Goal: Task Accomplishment & Management: Manage account settings

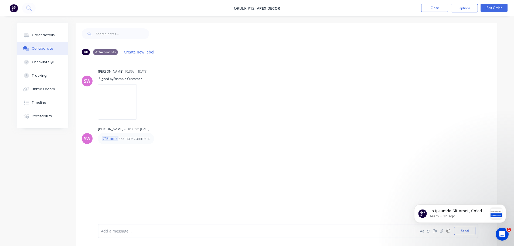
click at [40, 47] on div "Collaborate" at bounding box center [42, 48] width 21 height 5
click at [55, 32] on button "Order details" at bounding box center [42, 34] width 51 height 13
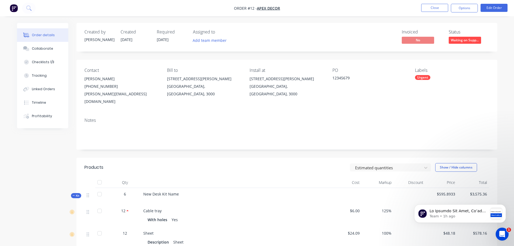
click at [14, 8] on img "button" at bounding box center [14, 8] width 8 height 8
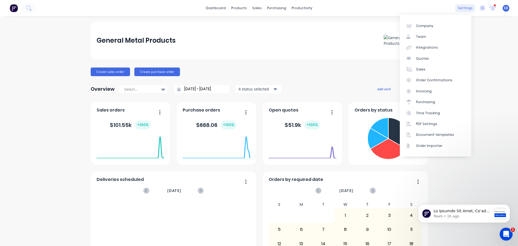
click at [464, 8] on div "settings" at bounding box center [465, 8] width 20 height 8
click at [424, 26] on div "Company" at bounding box center [424, 25] width 17 height 5
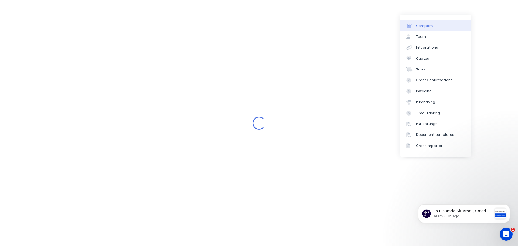
select select "AU"
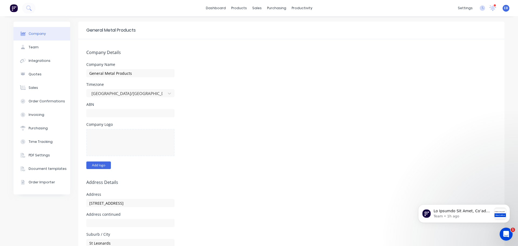
click at [99, 164] on button "Add logo" at bounding box center [98, 165] width 25 height 8
click at [105, 164] on button "Change logo" at bounding box center [101, 165] width 30 height 8
click at [107, 149] on div at bounding box center [130, 142] width 88 height 27
click at [100, 163] on button "Change logo" at bounding box center [101, 165] width 30 height 8
click at [94, 167] on button "Change logo" at bounding box center [101, 165] width 30 height 8
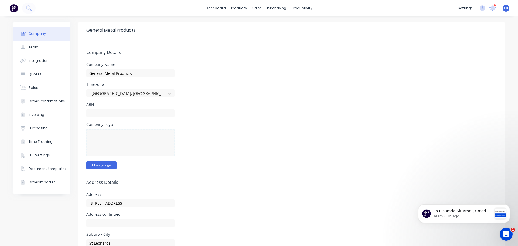
click at [104, 163] on button "Change logo" at bounding box center [101, 165] width 30 height 8
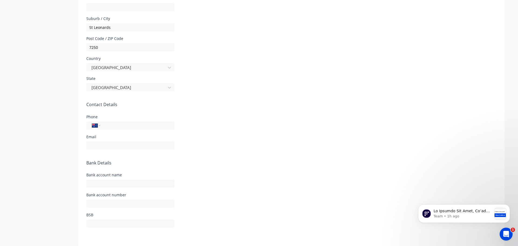
scroll to position [216, 0]
click at [143, 126] on input "tel" at bounding box center [136, 125] width 65 height 6
type input "0"
type input "[PHONE_NUMBER]"
click at [106, 141] on input "text" at bounding box center [130, 145] width 88 height 8
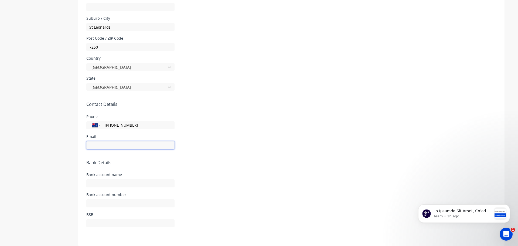
type input "[EMAIL_ADDRESS][DOMAIN_NAME]"
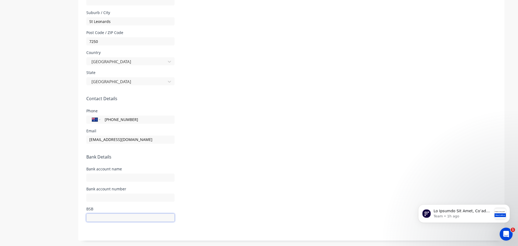
click at [94, 217] on input "text" at bounding box center [130, 217] width 88 height 8
type input "017042"
click at [111, 196] on input "text" at bounding box center [130, 197] width 88 height 8
type input "315367149"
drag, startPoint x: 122, startPoint y: 178, endPoint x: 132, endPoint y: 170, distance: 12.6
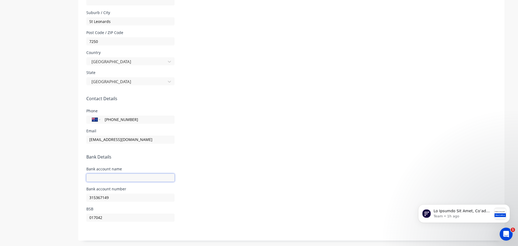
click at [122, 178] on input "text" at bounding box center [130, 177] width 88 height 8
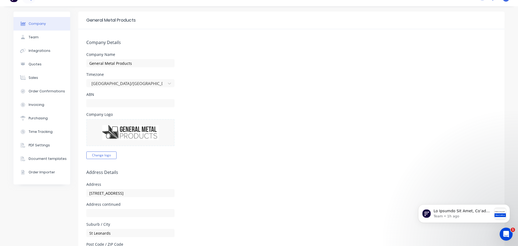
scroll to position [6, 0]
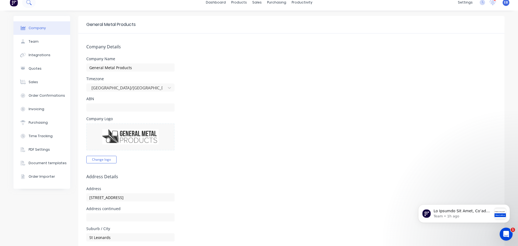
type input "[PERSON_NAME] Metal Fabrication Pty Ltd"
click at [94, 107] on input "text" at bounding box center [130, 107] width 88 height 8
paste input "34 632 121 861"
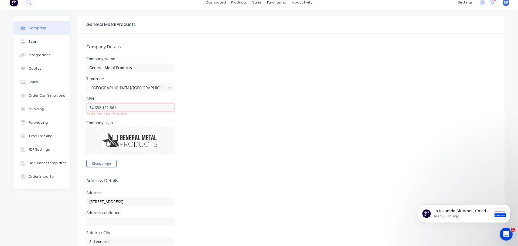
click at [93, 110] on input "34 632 121 861" at bounding box center [130, 107] width 88 height 8
click at [99, 107] on input "34632 121 861" at bounding box center [130, 107] width 88 height 8
click at [105, 108] on input "34632121 861" at bounding box center [130, 107] width 88 height 8
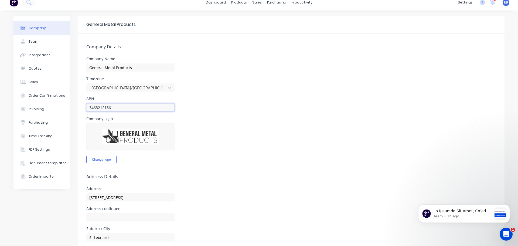
click at [127, 108] on input "34632121861" at bounding box center [130, 107] width 88 height 8
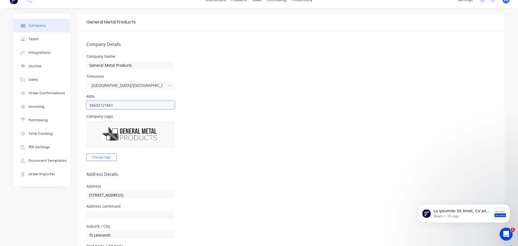
scroll to position [0, 0]
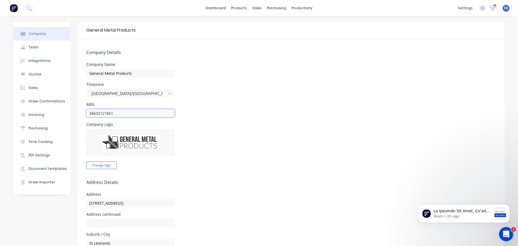
type input "34632121861"
click at [501, 233] on div "Open Intercom Messenger" at bounding box center [505, 233] width 18 height 18
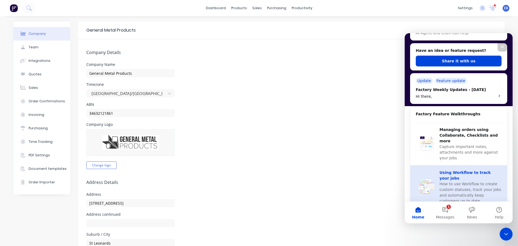
scroll to position [77, 0]
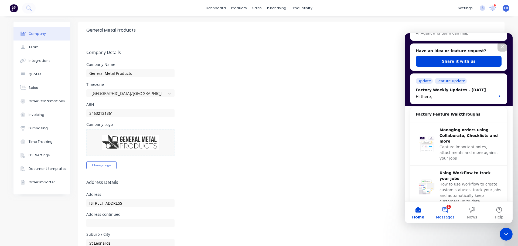
click at [446, 211] on button "1 Messages" at bounding box center [445, 213] width 27 height 22
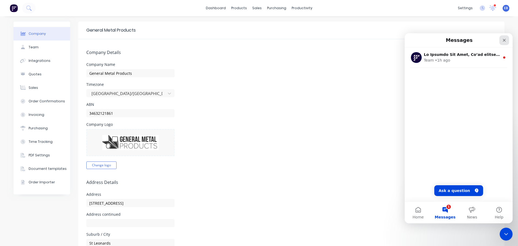
click at [505, 39] on icon "Close" at bounding box center [504, 40] width 4 height 4
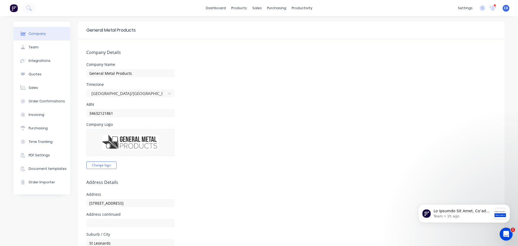
scroll to position [0, 0]
click at [38, 45] on button "Team" at bounding box center [41, 46] width 57 height 13
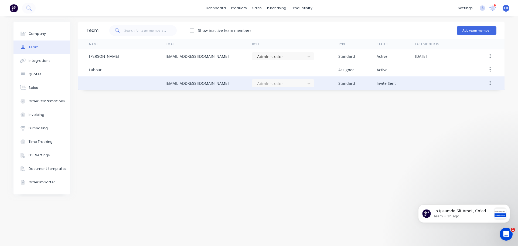
click at [310, 82] on div "Administrator" at bounding box center [283, 83] width 62 height 8
click at [491, 85] on button "button" at bounding box center [490, 83] width 13 height 10
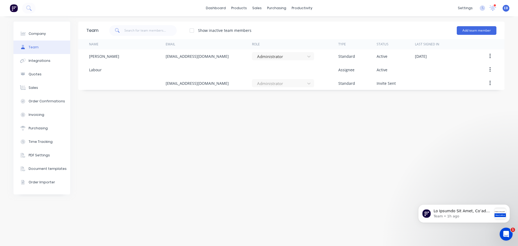
click at [401, 112] on div "Team Show inactive team members Add team member Name Email Role Type Status Las…" at bounding box center [291, 131] width 426 height 219
click at [43, 142] on div "Time Tracking" at bounding box center [41, 141] width 24 height 5
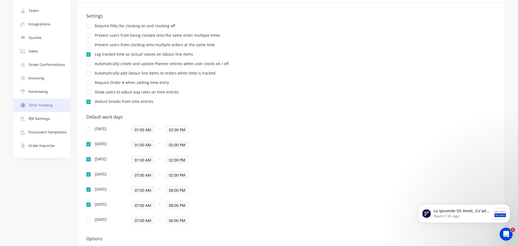
scroll to position [27, 0]
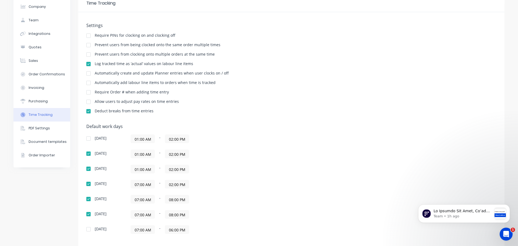
click at [148, 154] on input "01:00 AM" at bounding box center [143, 154] width 24 height 8
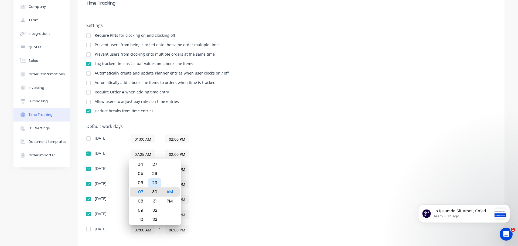
type input "07:30 AM"
click at [156, 191] on div "30" at bounding box center [154, 191] width 13 height 9
click at [173, 192] on div "AM" at bounding box center [169, 191] width 13 height 9
click at [211, 184] on div "07:00 AM - 02:00 PM" at bounding box center [198, 184] width 135 height 9
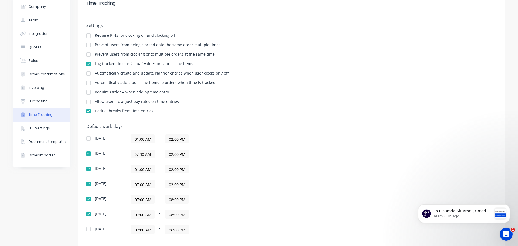
click at [177, 154] on input "02:00 PM" at bounding box center [177, 154] width 24 height 8
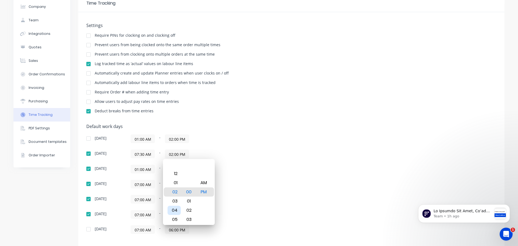
click at [175, 209] on div "04" at bounding box center [174, 210] width 13 height 9
type input "04:30 PM"
click at [206, 194] on div "PM" at bounding box center [203, 191] width 13 height 9
click at [243, 191] on div "[DATE] 01:00 AM - 02:00 PM [DATE] 07:30 AM - 04:30 PM [DATE] 01:00 AM - 02:00 P…" at bounding box center [180, 183] width 189 height 99
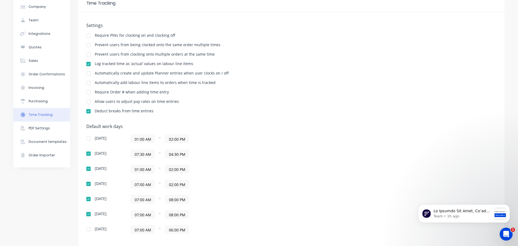
click at [144, 169] on input "01:00 AM" at bounding box center [143, 169] width 24 height 8
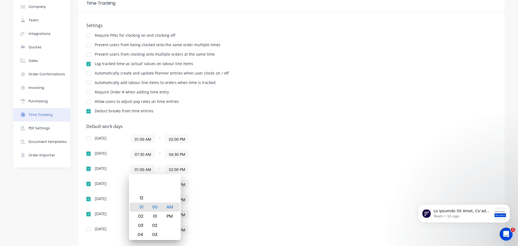
drag, startPoint x: 136, startPoint y: 169, endPoint x: 143, endPoint y: 177, distance: 10.7
click at [136, 169] on input "01:00 AM" at bounding box center [143, 169] width 24 height 8
type input "07:30 AM"
click at [175, 167] on input "02:00 PM" at bounding box center [177, 169] width 24 height 8
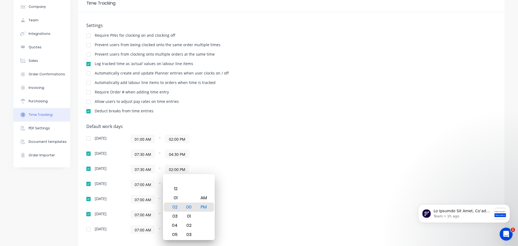
click at [171, 170] on input "02:00 PM" at bounding box center [177, 169] width 24 height 8
type input "04:30 PM"
click at [141, 184] on input "07:00 AM" at bounding box center [143, 184] width 24 height 8
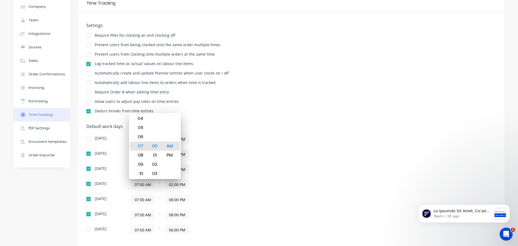
click at [206, 161] on div "[DATE] 01:00 AM - 02:00 PM [DATE] 07:30 AM - 04:30 PM [DATE] 07:30 AM - 04:30 P…" at bounding box center [180, 183] width 189 height 99
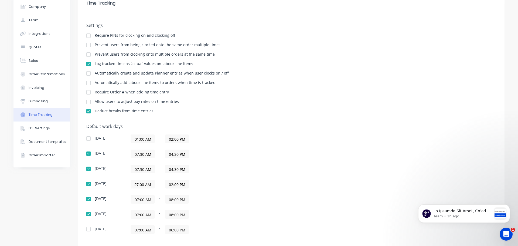
drag, startPoint x: 139, startPoint y: 184, endPoint x: 141, endPoint y: 192, distance: 7.5
click at [140, 185] on input "07:00 AM" at bounding box center [143, 184] width 24 height 8
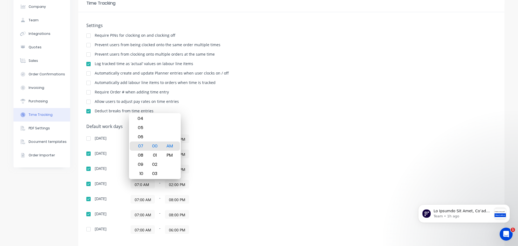
scroll to position [0, 0]
type input "07:30 AM"
click at [169, 184] on input "02:00 PM" at bounding box center [177, 184] width 24 height 8
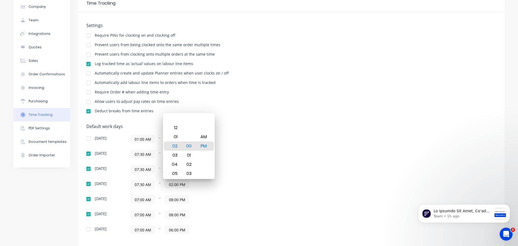
click at [170, 186] on input "02:00 PM" at bounding box center [177, 184] width 24 height 8
type input "04:30 PM"
drag, startPoint x: 139, startPoint y: 201, endPoint x: 139, endPoint y: 213, distance: 11.9
click at [139, 202] on input "07:00 AM" at bounding box center [143, 199] width 24 height 8
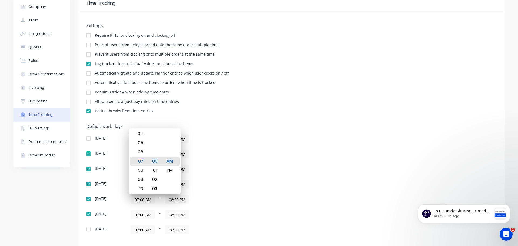
click at [141, 199] on input "07:00 AM" at bounding box center [143, 199] width 24 height 8
type input "07:30 AM"
click at [170, 200] on input "08:00 PM" at bounding box center [177, 199] width 24 height 8
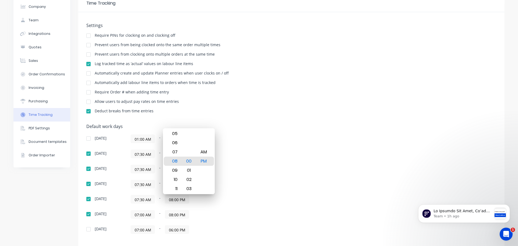
click at [169, 198] on input "08:00 PM" at bounding box center [177, 199] width 24 height 8
type input "04:30 PM"
drag, startPoint x: 139, startPoint y: 215, endPoint x: 142, endPoint y: 227, distance: 12.4
click at [139, 215] on input "07:00 AM" at bounding box center [143, 214] width 24 height 8
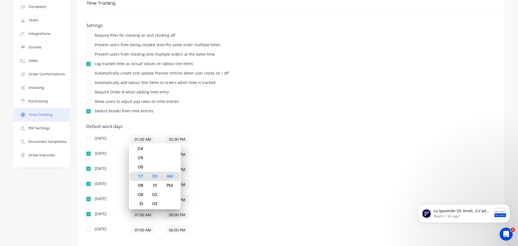
click at [140, 215] on input "07:00 AM" at bounding box center [143, 214] width 24 height 8
type input "07:30 AM"
click at [173, 213] on input "08:00 PM" at bounding box center [177, 214] width 24 height 8
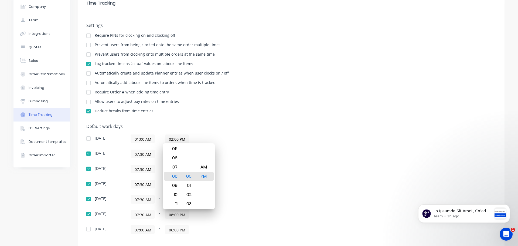
click at [171, 216] on input "08:00 PM" at bounding box center [177, 214] width 24 height 8
type input "01:30 PM"
click at [217, 219] on div "07:30 AM - 01:30 PM" at bounding box center [198, 214] width 135 height 9
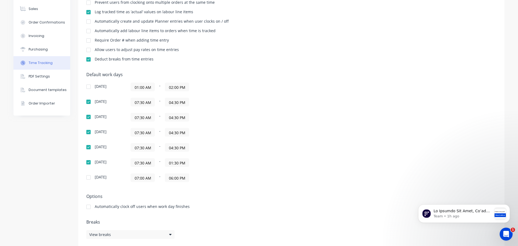
scroll to position [85, 0]
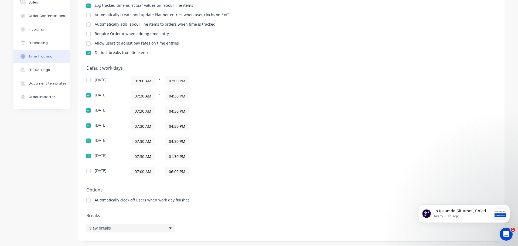
click at [169, 228] on icon at bounding box center [170, 227] width 2 height 1
click at [211, 202] on button "Add break" at bounding box center [218, 202] width 67 height 9
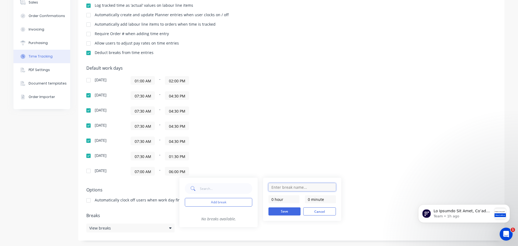
click at [291, 188] on input "text" at bounding box center [301, 187] width 67 height 8
type input "Smoko"
click at [308, 199] on input "0 minute" at bounding box center [320, 199] width 31 height 8
type input "20 minutes"
click at [293, 210] on button "Save" at bounding box center [284, 211] width 32 height 8
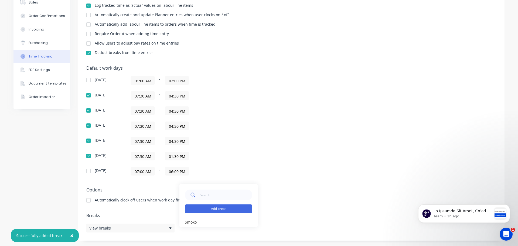
click at [228, 207] on button "Add break" at bounding box center [218, 208] width 67 height 9
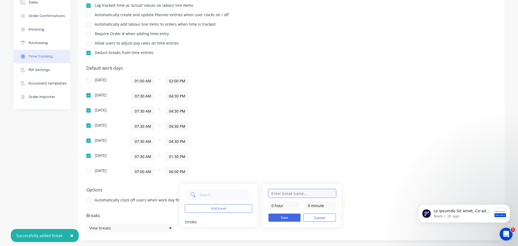
click at [278, 193] on input "text" at bounding box center [301, 193] width 67 height 8
type input "Lunch"
click at [308, 206] on input "0 minute" at bounding box center [320, 205] width 31 height 8
type input "30 minutes"
click at [287, 217] on button "Save" at bounding box center [284, 217] width 32 height 8
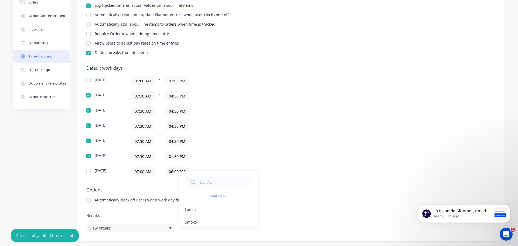
click at [278, 182] on div "Add break Lunch edit Smoko edit" at bounding box center [257, 199] width 156 height 56
click at [193, 224] on div "Smoko" at bounding box center [191, 222] width 12 height 6
click at [192, 210] on div "Lunch" at bounding box center [190, 209] width 11 height 6
click at [300, 200] on div "Add break Lunch edit Smoko edit" at bounding box center [257, 199] width 156 height 56
drag, startPoint x: 273, startPoint y: 83, endPoint x: 202, endPoint y: 114, distance: 77.0
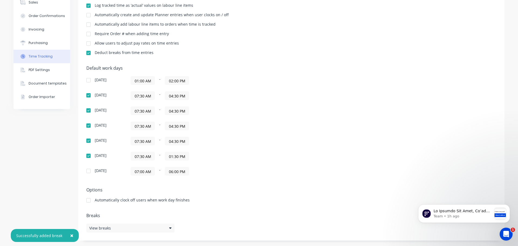
click at [271, 84] on div "[DATE] 01:00 AM - 02:00 PM" at bounding box center [180, 80] width 189 height 9
click at [170, 227] on div "View breaks" at bounding box center [130, 227] width 88 height 9
click at [187, 213] on div "Lunch edit" at bounding box center [218, 209] width 67 height 10
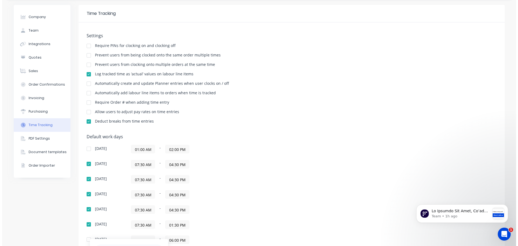
scroll to position [4, 0]
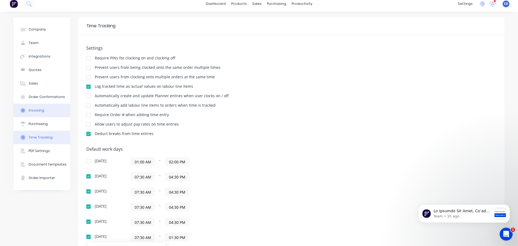
click at [24, 109] on button "Invoicing" at bounding box center [41, 110] width 57 height 13
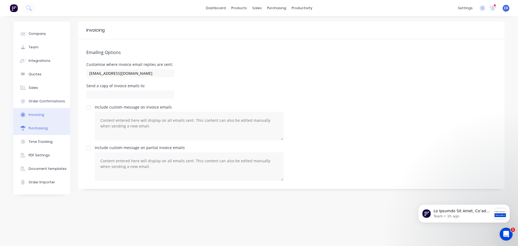
click at [36, 130] on div "Purchasing" at bounding box center [38, 128] width 19 height 5
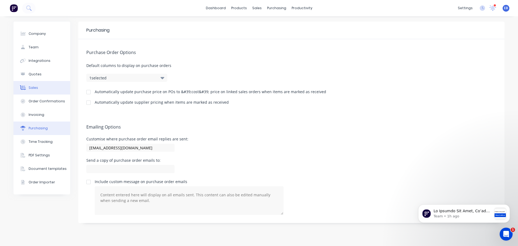
click at [36, 88] on div "Sales" at bounding box center [33, 87] width 9 height 5
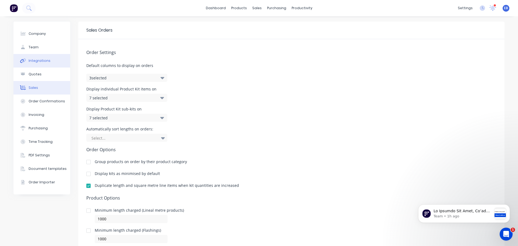
click at [36, 62] on div "Integrations" at bounding box center [40, 60] width 22 height 5
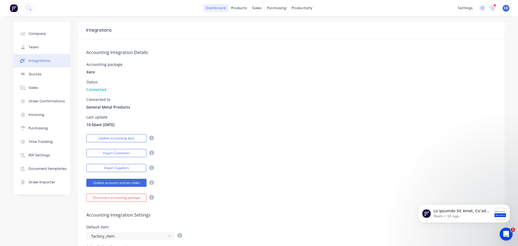
click at [217, 9] on link "dashboard" at bounding box center [215, 8] width 25 height 8
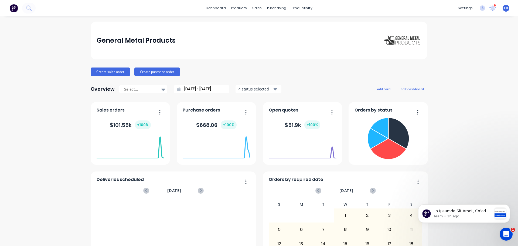
click at [504, 10] on span "EB" at bounding box center [506, 8] width 4 height 5
click at [454, 56] on div "Profile" at bounding box center [458, 56] width 11 height 5
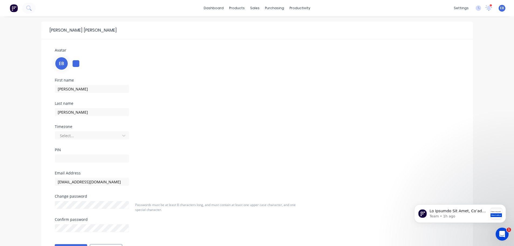
scroll to position [27, 0]
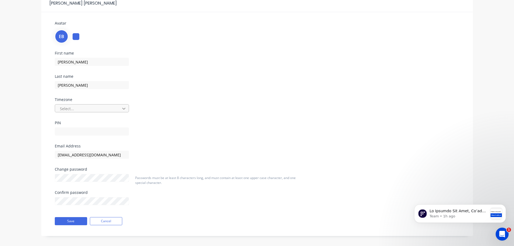
click at [121, 107] on icon at bounding box center [123, 108] width 5 height 5
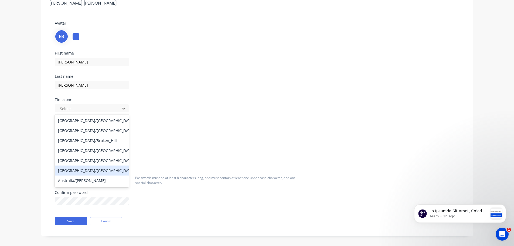
drag, startPoint x: 77, startPoint y: 170, endPoint x: 85, endPoint y: 165, distance: 9.1
click at [77, 171] on div "[GEOGRAPHIC_DATA]/[GEOGRAPHIC_DATA]" at bounding box center [92, 170] width 74 height 10
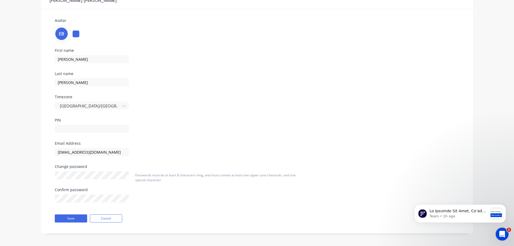
scroll to position [30, 0]
click at [71, 217] on button "Save" at bounding box center [71, 217] width 32 height 8
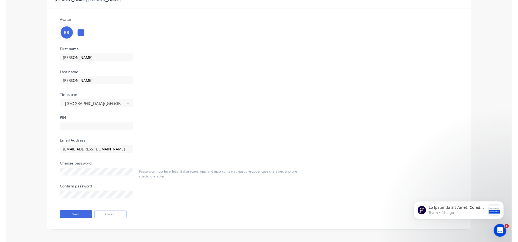
scroll to position [0, 0]
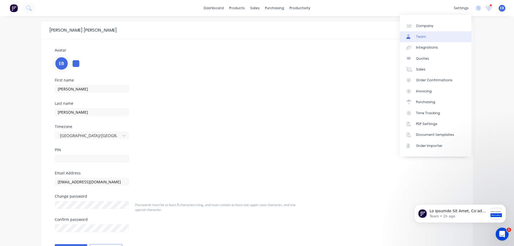
click at [420, 36] on div "Team" at bounding box center [421, 36] width 10 height 5
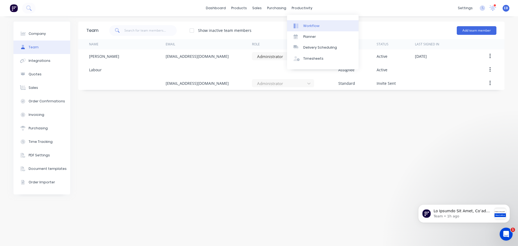
click at [312, 23] on link "Workflow" at bounding box center [322, 25] width 71 height 11
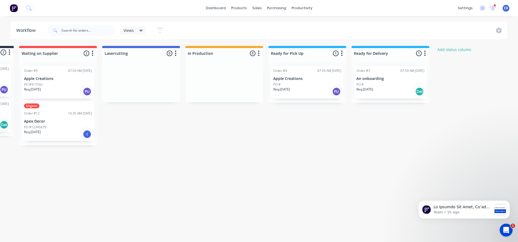
scroll to position [0, 79]
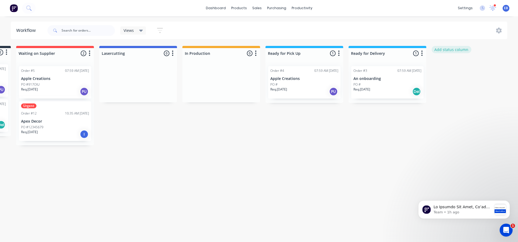
click at [451, 48] on button "Add status column" at bounding box center [452, 49] width 40 height 7
type input "Powder Coating"
click at [447, 64] on button "Add" at bounding box center [450, 66] width 30 height 9
click at [505, 52] on icon "button" at bounding box center [505, 53] width 2 height 7
click at [453, 53] on div at bounding box center [471, 53] width 78 height 11
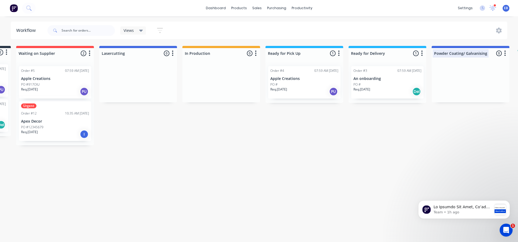
scroll to position [0, 4]
type input "Powder Coating/ Galvanising"
click at [467, 124] on div "Submitted 2 Status colour #273444 hex #273444 Save Cancel Summaries Total order…" at bounding box center [288, 95] width 743 height 99
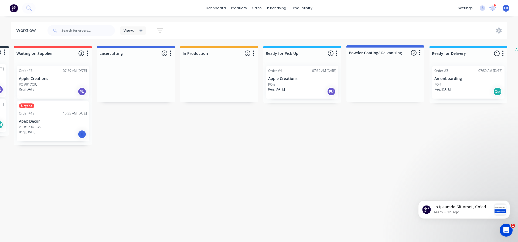
scroll to position [0, 81]
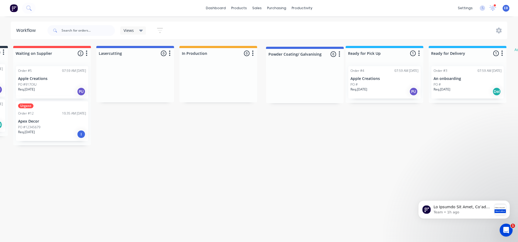
drag, startPoint x: 487, startPoint y: 50, endPoint x: 315, endPoint y: 51, distance: 171.8
click at [315, 51] on div "Submitted 2 Status colour #273444 hex #273444 Save Cancel Summaries Total order…" at bounding box center [285, 95] width 743 height 99
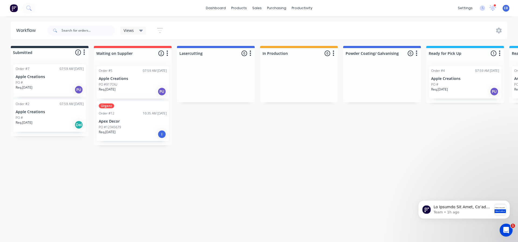
scroll to position [0, 0]
click at [250, 53] on icon "button" at bounding box center [251, 53] width 2 height 7
click at [230, 63] on button "Status colour" at bounding box center [227, 64] width 54 height 9
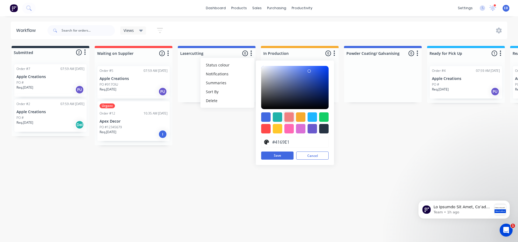
click at [289, 116] on div at bounding box center [288, 116] width 9 height 9
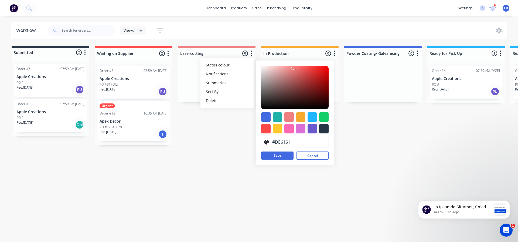
click at [299, 71] on div at bounding box center [294, 87] width 67 height 43
click at [300, 79] on div at bounding box center [294, 87] width 67 height 43
click at [284, 80] on div at bounding box center [294, 87] width 67 height 43
click at [276, 69] on div at bounding box center [294, 87] width 67 height 43
click at [300, 118] on div at bounding box center [300, 116] width 9 height 9
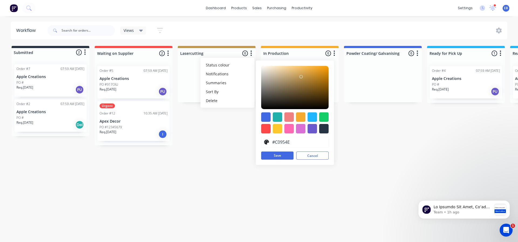
click at [301, 77] on div at bounding box center [294, 87] width 67 height 43
click at [266, 129] on div at bounding box center [265, 128] width 9 height 9
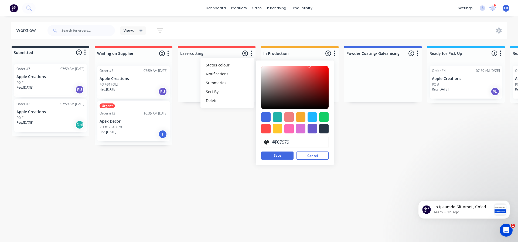
click at [295, 69] on div at bounding box center [294, 87] width 67 height 43
click at [279, 67] on div at bounding box center [294, 87] width 67 height 43
click at [298, 117] on div at bounding box center [300, 116] width 9 height 9
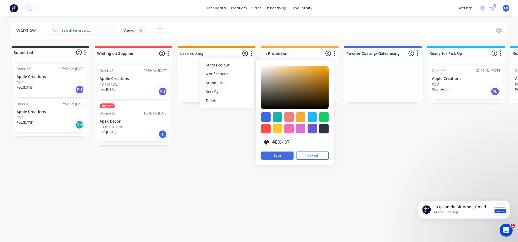
click at [326, 70] on div at bounding box center [294, 87] width 67 height 43
click at [326, 78] on div at bounding box center [294, 87] width 67 height 43
click at [326, 87] on div at bounding box center [294, 87] width 67 height 43
click at [323, 117] on div at bounding box center [323, 116] width 9 height 9
type input "#13CE66"
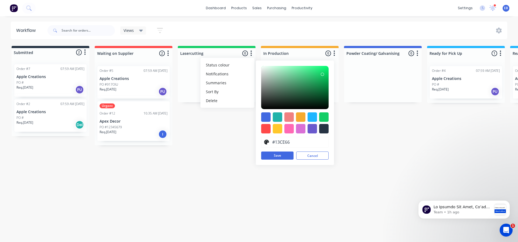
drag, startPoint x: 283, startPoint y: 156, endPoint x: 310, endPoint y: 152, distance: 27.5
click at [282, 156] on button "Save" at bounding box center [277, 155] width 32 height 8
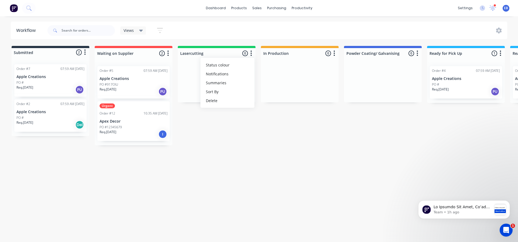
click at [231, 133] on div "Submitted 2 Status colour #273444 hex #273444 Save Cancel Summaries Total order…" at bounding box center [367, 95] width 743 height 99
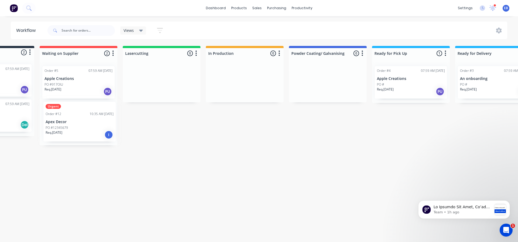
scroll to position [0, 54]
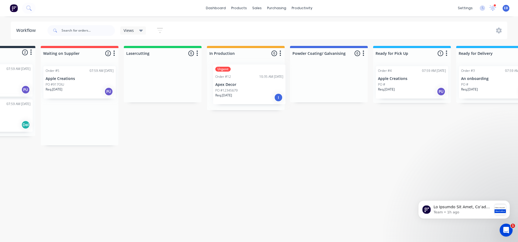
drag, startPoint x: 88, startPoint y: 125, endPoint x: 263, endPoint y: 87, distance: 179.2
click at [263, 87] on div "Submitted 2 Status colour #273444 hex #273444 Save Cancel Summaries Total order…" at bounding box center [313, 95] width 743 height 99
click at [364, 53] on icon "button" at bounding box center [363, 52] width 1 height 5
click at [343, 64] on button "Status colour" at bounding box center [340, 64] width 54 height 9
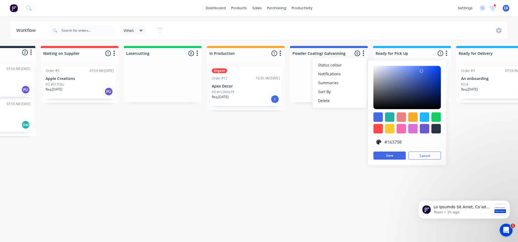
click at [431, 83] on div at bounding box center [406, 87] width 67 height 43
click at [436, 77] on div at bounding box center [406, 87] width 67 height 43
click at [424, 127] on div at bounding box center [424, 128] width 9 height 9
type input "#6A5ACD"
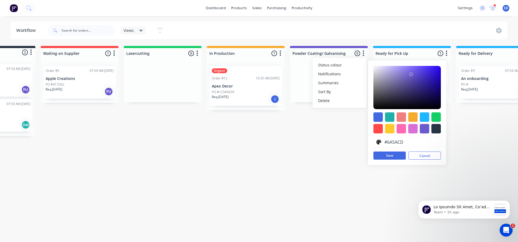
click at [284, 146] on div "Workflow Views Save new view None (Default) edit Show/Hide statuses Show line i…" at bounding box center [205, 126] width 518 height 209
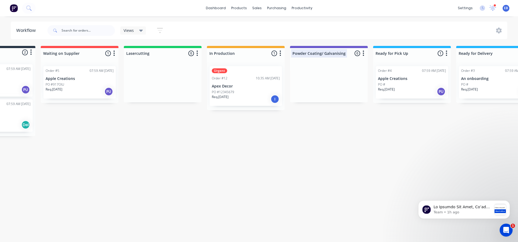
click at [342, 51] on div at bounding box center [329, 53] width 78 height 11
click at [321, 53] on div at bounding box center [329, 53] width 78 height 11
type input "Powdercoating"
click at [364, 141] on div "Workflow Views Save new view None (Default) edit Show/Hide statuses Show line i…" at bounding box center [205, 126] width 518 height 209
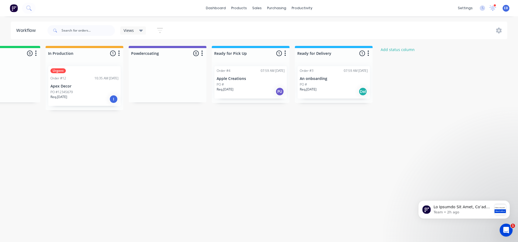
scroll to position [0, 216]
click at [398, 49] on button "Add status column" at bounding box center [397, 49] width 40 height 7
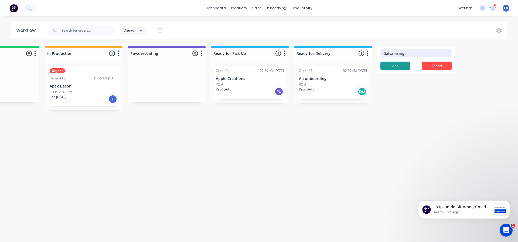
type input "Galvanising"
click at [398, 65] on button "Add" at bounding box center [395, 66] width 30 height 9
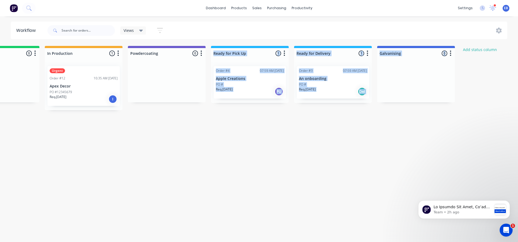
drag, startPoint x: 399, startPoint y: 66, endPoint x: 204, endPoint y: 62, distance: 194.8
click at [204, 62] on div "Submitted 2 Status colour #273444 hex #273444 Save Cancel Summaries Total order…" at bounding box center [190, 91] width 821 height 90
click at [437, 63] on div at bounding box center [416, 82] width 78 height 40
click at [442, 77] on div at bounding box center [416, 82] width 78 height 40
click at [479, 83] on div "Submitted 2 Status colour #273444 hex #273444 Save Cancel Summaries Total order…" at bounding box center [190, 91] width 821 height 90
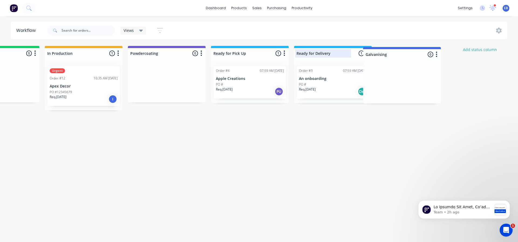
scroll to position [0, 217]
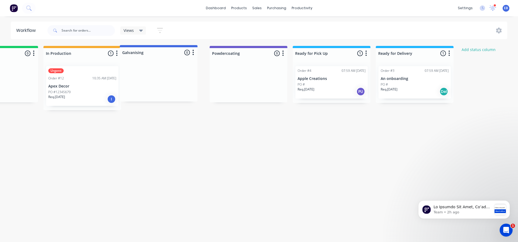
drag, startPoint x: 419, startPoint y: 53, endPoint x: 176, endPoint y: 51, distance: 243.3
click at [176, 51] on div "Submitted 2 Status colour #273444 hex #273444 Save Cancel Summaries Total order…" at bounding box center [189, 91] width 821 height 90
click at [199, 52] on icon "button" at bounding box center [200, 53] width 2 height 7
click at [180, 83] on button "Summaries" at bounding box center [176, 82] width 54 height 9
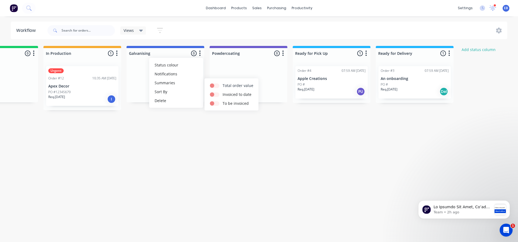
click at [223, 83] on label at bounding box center [223, 83] width 0 height 0
click at [214, 84] on input "checkbox" at bounding box center [212, 85] width 4 height 5
click at [223, 83] on label at bounding box center [223, 83] width 0 height 0
click at [213, 85] on input "checkbox" at bounding box center [212, 85] width 4 height 5
checkbox input "false"
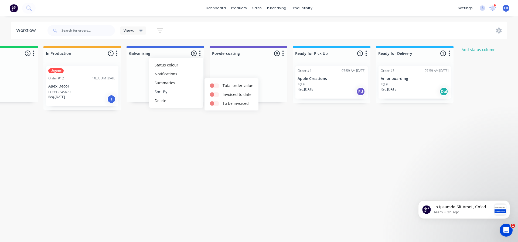
click at [166, 92] on button "Sort By" at bounding box center [176, 91] width 54 height 9
click at [353, 132] on div "Submitted 2 Status colour #273444 hex #273444 Save Cancel Summaries Total order…" at bounding box center [189, 91] width 821 height 90
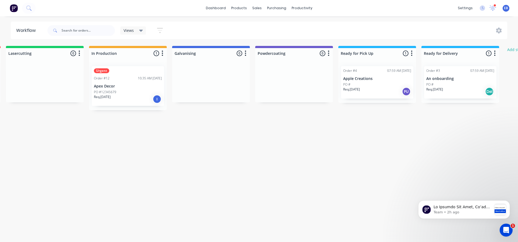
scroll to position [0, 171]
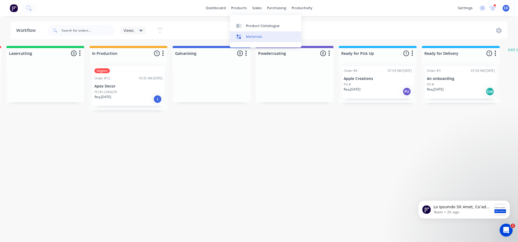
click at [252, 35] on div "Materials" at bounding box center [254, 36] width 16 height 5
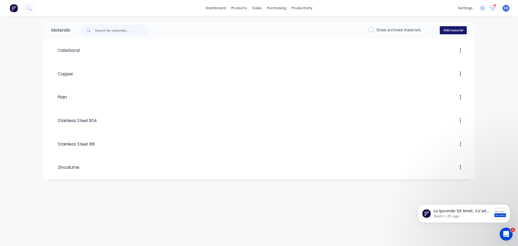
click at [456, 29] on button "Add material" at bounding box center [453, 30] width 27 height 8
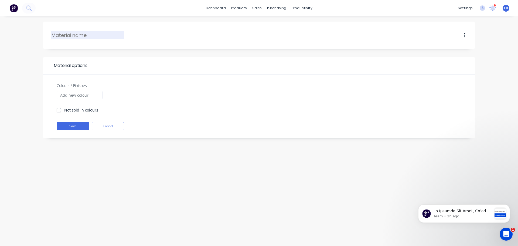
click at [85, 35] on input "text" at bounding box center [88, 35] width 73 height 7
type input "Aluminium"
click at [76, 126] on button "Save" at bounding box center [73, 126] width 32 height 8
checkbox input "true"
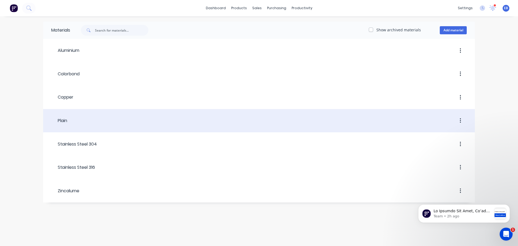
click at [461, 120] on icon "button" at bounding box center [460, 121] width 1 height 6
click at [66, 121] on div "Plain" at bounding box center [59, 120] width 16 height 6
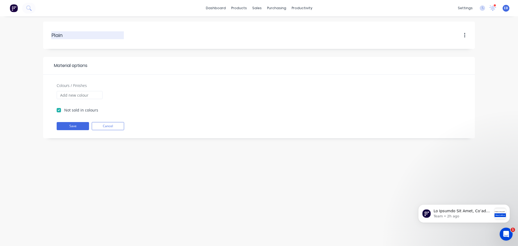
click at [65, 35] on input "Plain" at bounding box center [88, 35] width 73 height 7
type input "P"
type input "Steel"
click at [79, 125] on button "Save" at bounding box center [73, 126] width 32 height 8
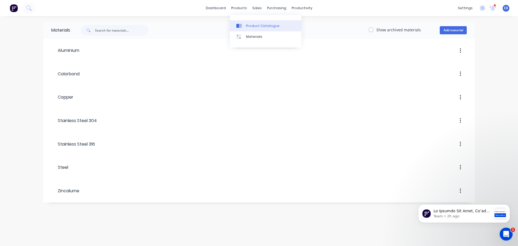
click at [252, 25] on div "Product Catalogue" at bounding box center [262, 25] width 33 height 5
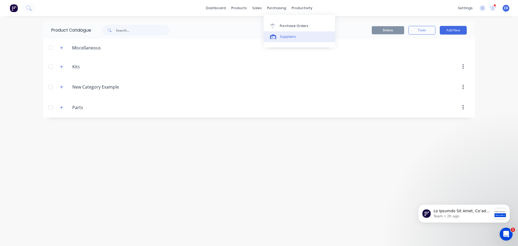
click at [282, 37] on div "Suppliers" at bounding box center [288, 36] width 16 height 5
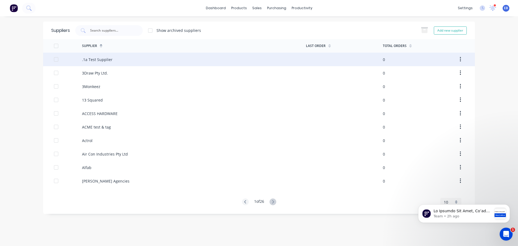
click at [55, 58] on div at bounding box center [56, 59] width 11 height 11
click at [56, 59] on div at bounding box center [56, 59] width 11 height 11
click at [274, 200] on icon at bounding box center [272, 201] width 7 height 7
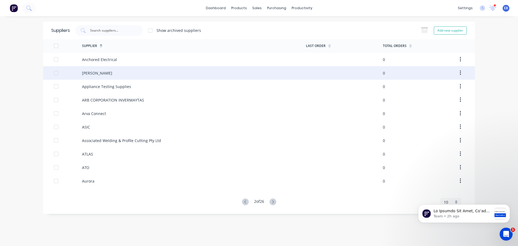
click at [56, 72] on div at bounding box center [56, 72] width 11 height 11
click at [424, 31] on icon "button" at bounding box center [425, 30] width 6 height 5
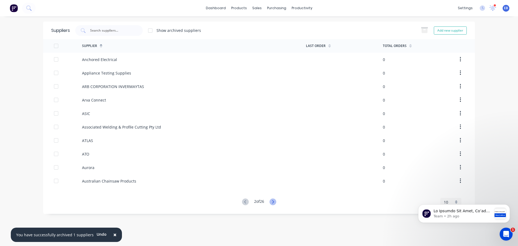
click at [273, 201] on icon at bounding box center [272, 201] width 7 height 7
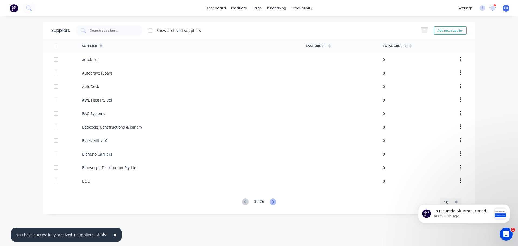
click at [273, 200] on icon at bounding box center [272, 201] width 7 height 7
click at [273, 202] on icon at bounding box center [272, 201] width 7 height 7
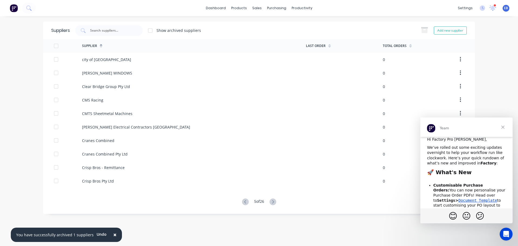
scroll to position [27, 0]
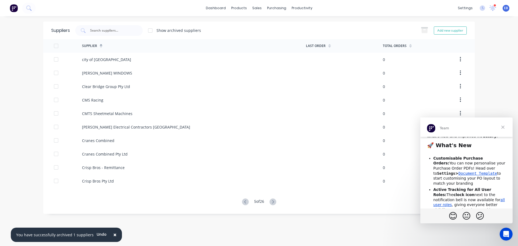
click at [458, 173] on code "Document Template" at bounding box center [477, 173] width 39 height 4
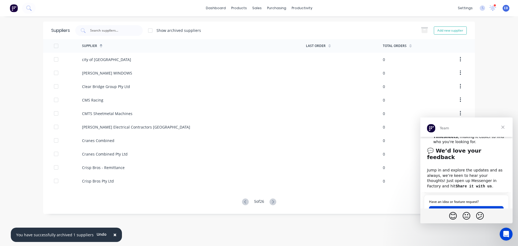
scroll to position [249, 0]
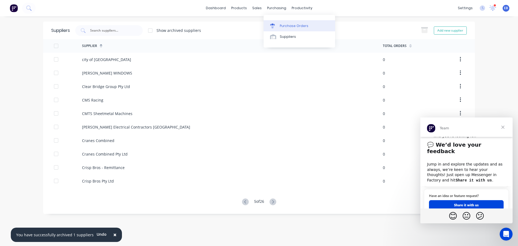
click at [285, 23] on link "Purchase Orders" at bounding box center [299, 25] width 71 height 11
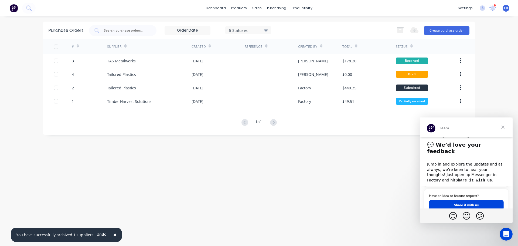
click at [502, 125] on span "Close" at bounding box center [502, 126] width 19 height 19
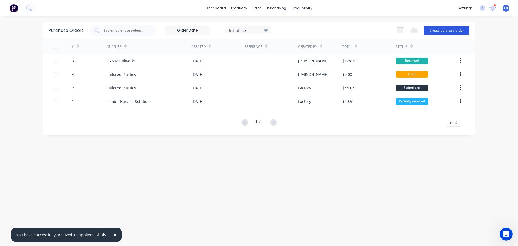
click at [452, 32] on button "Create purchase order" at bounding box center [447, 30] width 46 height 9
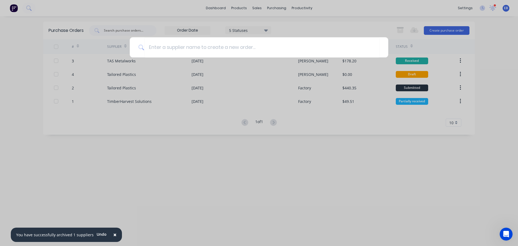
drag, startPoint x: 518, startPoint y: 45, endPoint x: 493, endPoint y: 46, distance: 24.3
click at [515, 47] on div at bounding box center [259, 123] width 518 height 246
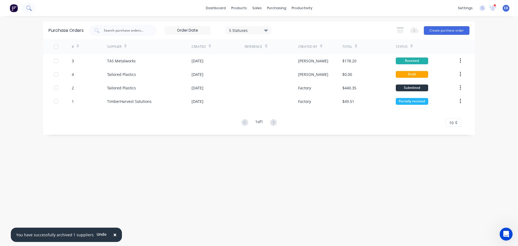
click at [28, 7] on icon at bounding box center [28, 7] width 5 height 5
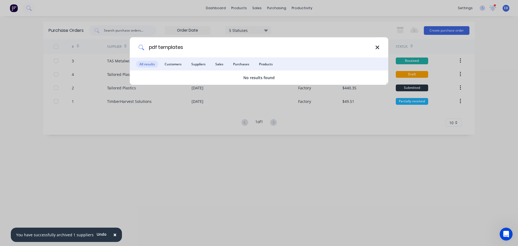
type input "pdf templates"
click at [378, 49] on icon at bounding box center [377, 48] width 4 height 6
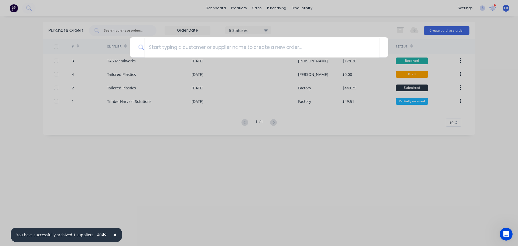
click at [507, 92] on div at bounding box center [259, 123] width 518 height 246
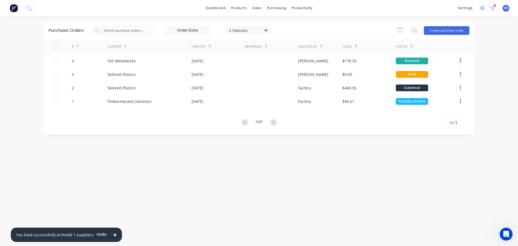
click at [17, 8] on img at bounding box center [14, 8] width 8 height 8
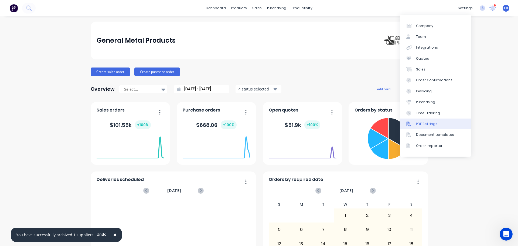
click at [422, 121] on div "PDF Settings" at bounding box center [426, 123] width 21 height 5
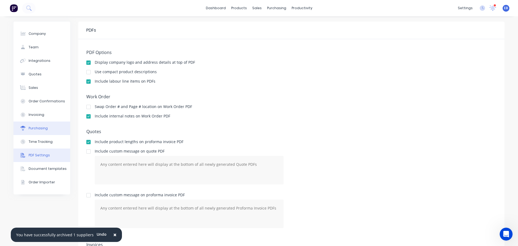
click at [36, 128] on div "Purchasing" at bounding box center [38, 128] width 19 height 5
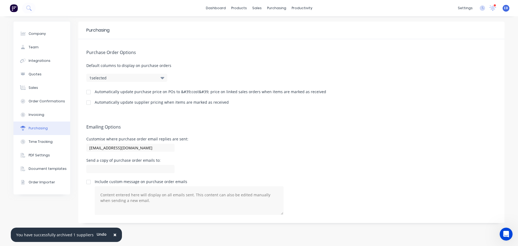
click at [90, 102] on div at bounding box center [88, 102] width 11 height 11
click at [159, 78] on button "1 selected" at bounding box center [126, 78] width 81 height 8
click at [202, 61] on div "Purchase Order Options Default columns to display on purchase orders 1 selected…" at bounding box center [291, 76] width 426 height 74
click at [160, 79] on button "1 selected" at bounding box center [126, 78] width 81 height 8
click at [202, 67] on span "Default columns to display on purchase orders" at bounding box center [291, 66] width 410 height 6
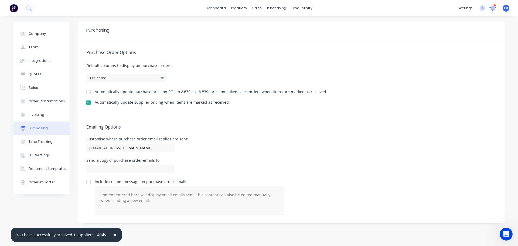
click at [493, 9] on icon at bounding box center [492, 7] width 5 height 5
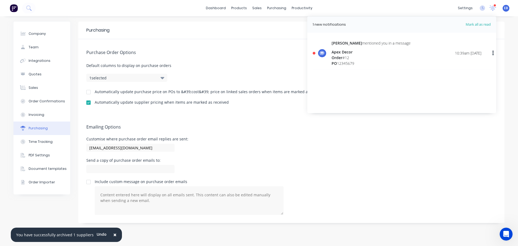
click at [493, 52] on icon "button" at bounding box center [492, 53] width 1 height 6
click at [465, 65] on div "Mark as read" at bounding box center [465, 67] width 42 height 8
click at [457, 67] on div "Mark as read" at bounding box center [465, 67] width 42 height 8
click at [450, 68] on div "Mark as read" at bounding box center [465, 67] width 42 height 8
click at [513, 131] on div "Company Team Integrations Quotes Sales Order Confirmations Invoicing Purchasing…" at bounding box center [259, 131] width 518 height 230
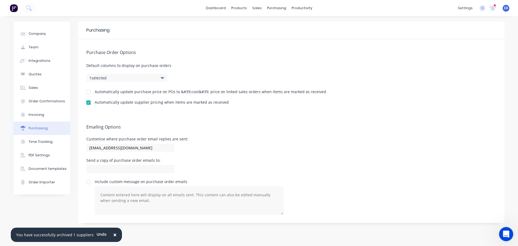
click at [504, 232] on icon "Open Intercom Messenger" at bounding box center [505, 233] width 9 height 9
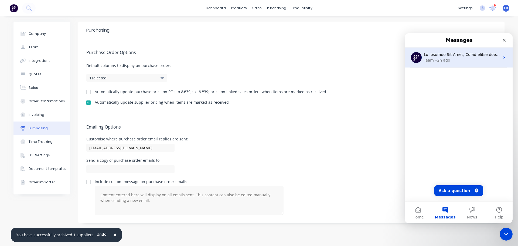
click at [494, 58] on div "Team • 2h ago" at bounding box center [462, 60] width 76 height 6
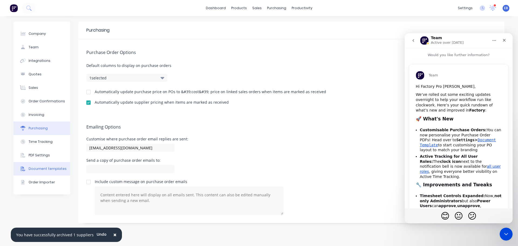
click at [35, 168] on div "Document templates" at bounding box center [48, 168] width 38 height 5
click at [34, 168] on div "Document templates" at bounding box center [48, 168] width 38 height 5
click at [503, 40] on icon "Close" at bounding box center [504, 40] width 4 height 4
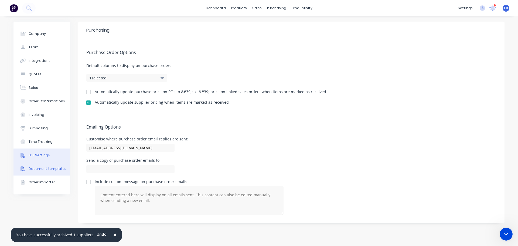
click at [44, 168] on div "Document templates" at bounding box center [48, 168] width 38 height 5
click at [43, 158] on button "PDF Settings" at bounding box center [41, 154] width 57 height 13
click at [44, 167] on div "Document templates" at bounding box center [48, 168] width 38 height 5
click at [222, 10] on link "dashboard" at bounding box center [215, 8] width 25 height 8
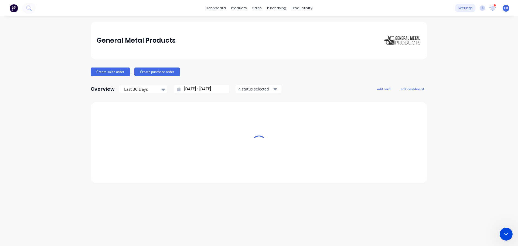
click at [465, 10] on div "settings" at bounding box center [465, 8] width 20 height 8
click at [468, 8] on div "settings" at bounding box center [465, 8] width 20 height 8
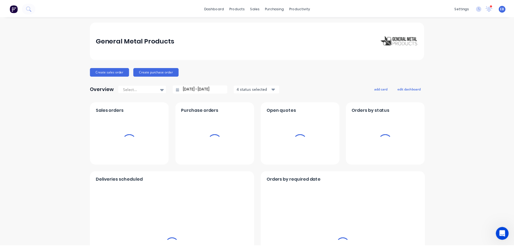
scroll to position [185, 0]
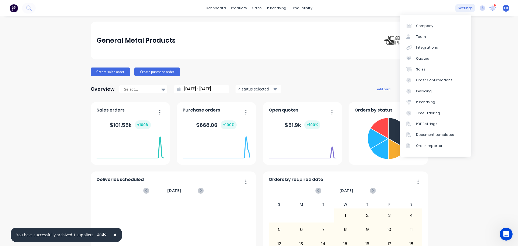
click at [463, 8] on div "settings" at bounding box center [465, 8] width 20 height 8
click at [436, 133] on div "Document templates" at bounding box center [435, 134] width 38 height 5
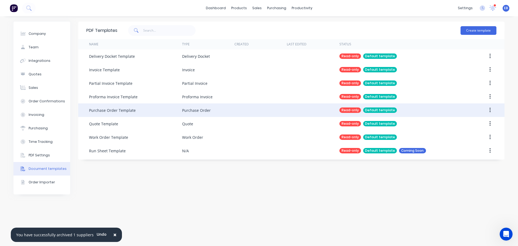
click at [118, 110] on div "Purchase Order Template" at bounding box center [112, 110] width 47 height 6
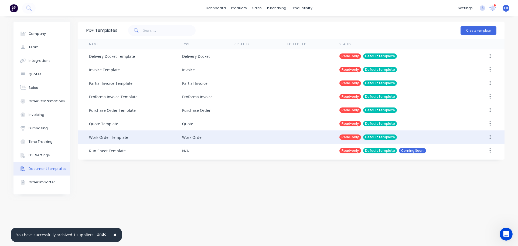
click at [493, 134] on button "button" at bounding box center [490, 137] width 13 height 10
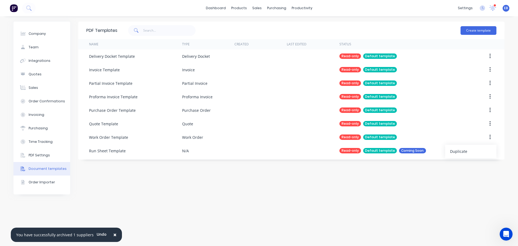
click at [463, 183] on div "PDF Templates Create template Name Type Created Last Edited Status Delivery Doc…" at bounding box center [291, 131] width 426 height 219
click at [38, 182] on div "Order Importer" at bounding box center [42, 182] width 26 height 5
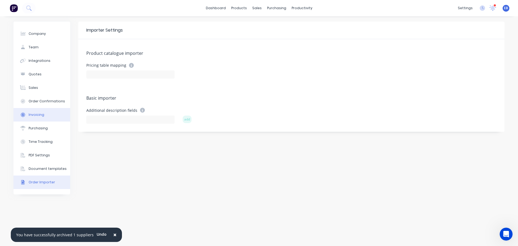
click at [39, 117] on div "Invoicing" at bounding box center [37, 114] width 16 height 5
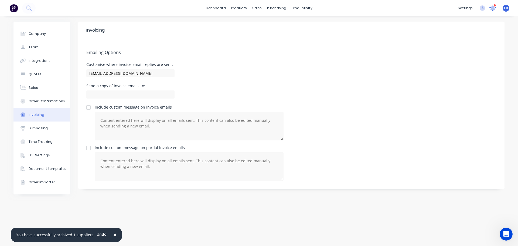
click at [492, 9] on icon at bounding box center [492, 7] width 5 height 4
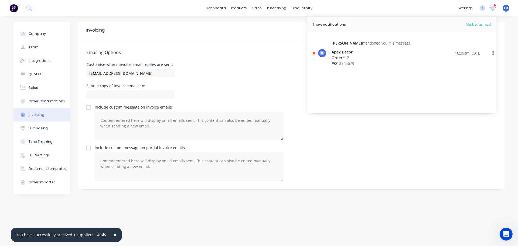
click at [494, 54] on button "button" at bounding box center [493, 53] width 13 height 10
click at [482, 23] on span "Mark all as read" at bounding box center [468, 24] width 45 height 5
click at [475, 25] on span "Mark all as read" at bounding box center [468, 24] width 45 height 5
click at [493, 54] on icon "button" at bounding box center [492, 52] width 1 height 5
click at [460, 67] on div "Mark as read" at bounding box center [465, 67] width 42 height 8
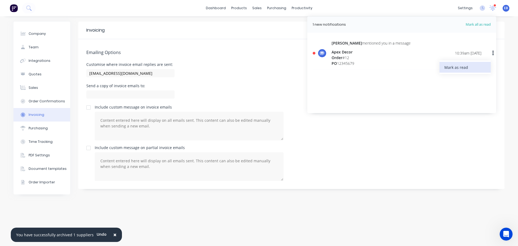
click at [459, 67] on div "Mark as read" at bounding box center [465, 67] width 42 height 8
click at [349, 45] on div "[PERSON_NAME] mentioned you in a message" at bounding box center [371, 43] width 79 height 6
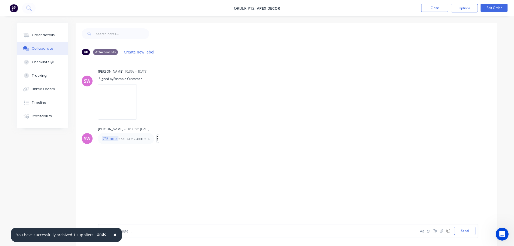
click at [159, 137] on icon "button" at bounding box center [158, 138] width 2 height 6
click at [174, 159] on button "Delete" at bounding box center [177, 157] width 34 height 9
click at [430, 232] on button "@" at bounding box center [428, 230] width 6 height 6
click at [113, 236] on span "×" at bounding box center [114, 235] width 3 height 8
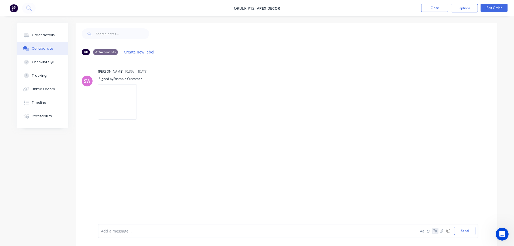
click at [433, 230] on icon "button" at bounding box center [435, 231] width 4 height 4
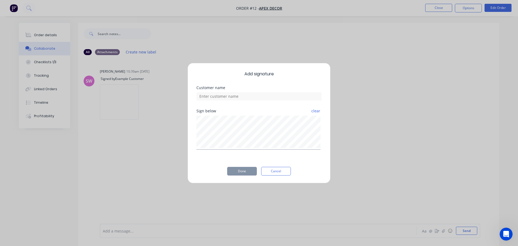
drag, startPoint x: 269, startPoint y: 169, endPoint x: 308, endPoint y: 176, distance: 39.2
click at [270, 169] on button "Cancel" at bounding box center [276, 171] width 30 height 9
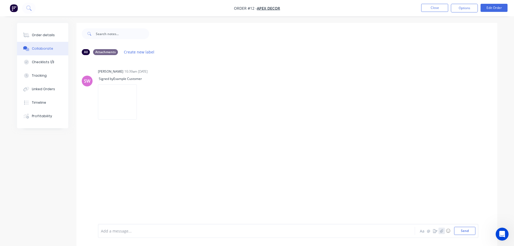
click at [441, 231] on icon "button" at bounding box center [441, 231] width 3 height 4
click at [466, 232] on button "Send" at bounding box center [464, 231] width 21 height 8
click at [143, 159] on div "Labels Download Delete" at bounding box center [169, 158] width 61 height 8
click at [141, 159] on icon "button" at bounding box center [142, 158] width 2 height 6
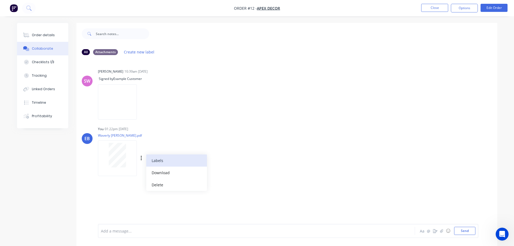
click at [161, 160] on button "Labels" at bounding box center [176, 160] width 61 height 12
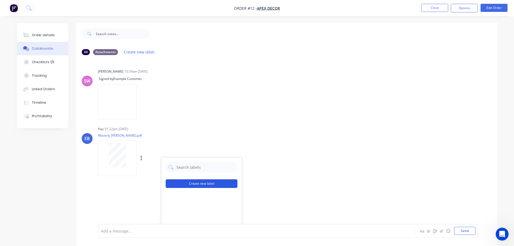
click at [192, 182] on button "Create new label" at bounding box center [202, 183] width 72 height 9
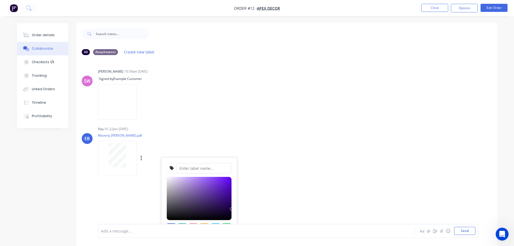
click at [195, 169] on input at bounding box center [203, 168] width 55 height 10
type input "e"
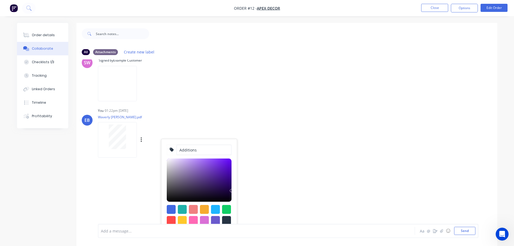
scroll to position [27, 0]
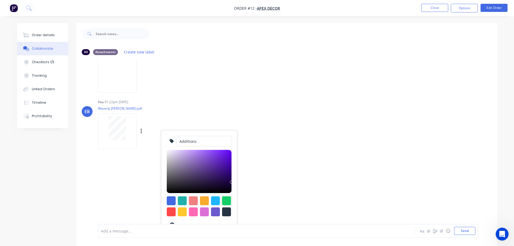
type input "Additions"
click at [227, 200] on div at bounding box center [226, 200] width 9 height 9
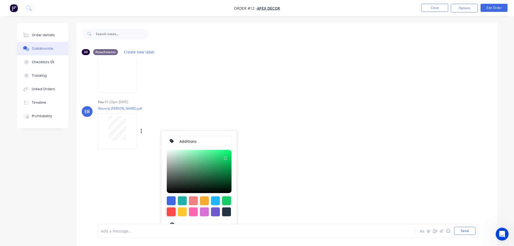
click at [173, 213] on div at bounding box center [171, 211] width 9 height 9
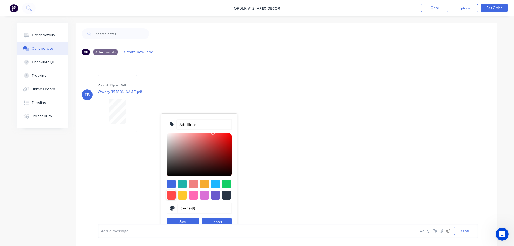
scroll to position [52, 0]
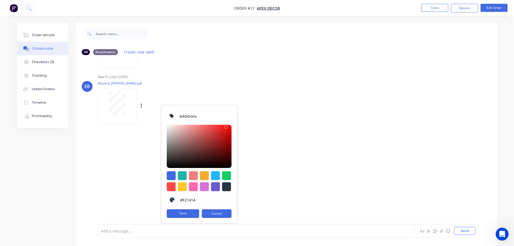
type input "#F21313"
click at [226, 127] on div at bounding box center [199, 146] width 65 height 43
click at [186, 214] on button "Save" at bounding box center [183, 213] width 32 height 9
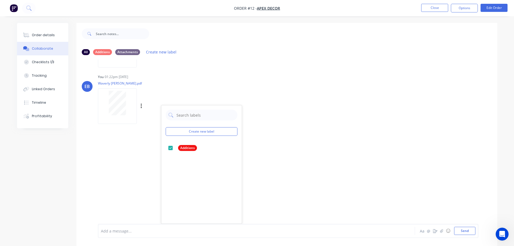
click at [279, 156] on div "SW [PERSON_NAME] 10:39am [DATE] Signed by Example Customer Labels Delete EB You…" at bounding box center [286, 141] width 421 height 164
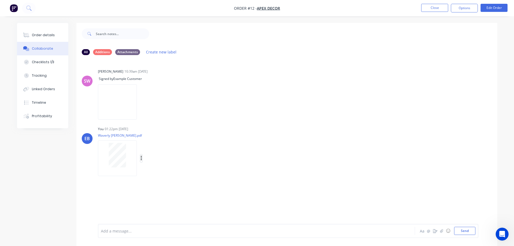
click at [141, 158] on icon "button" at bounding box center [142, 158] width 2 height 6
click at [156, 160] on button "Labels" at bounding box center [176, 160] width 61 height 12
click at [178, 202] on div "Additions" at bounding box center [182, 200] width 19 height 6
click at [165, 199] on div at bounding box center [165, 200] width 11 height 11
click at [216, 136] on div "You 01:22pm [DATE] Waverly [PERSON_NAME].pdf Labels Download Delete Create new …" at bounding box center [182, 149] width 169 height 49
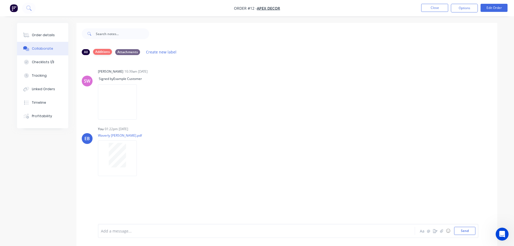
click at [106, 51] on div "Additions" at bounding box center [102, 52] width 19 height 6
click at [122, 52] on div "Attachments" at bounding box center [127, 52] width 25 height 6
click at [155, 50] on button "Create new label" at bounding box center [161, 51] width 36 height 7
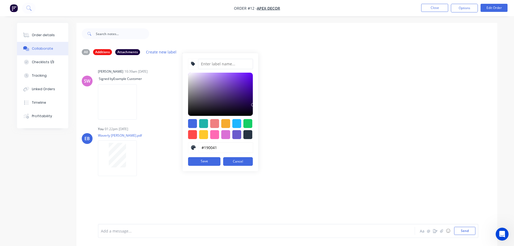
click at [215, 66] on input at bounding box center [225, 64] width 55 height 10
type input "V"
click at [237, 159] on button "Cancel" at bounding box center [238, 161] width 30 height 9
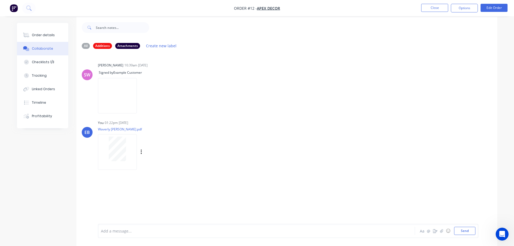
scroll to position [8, 0]
click at [435, 230] on icon "button" at bounding box center [435, 231] width 4 height 4
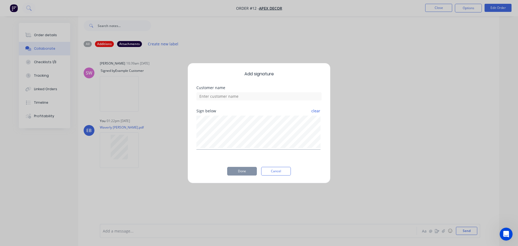
click at [313, 112] on button "clear" at bounding box center [315, 111] width 9 height 10
click at [284, 169] on button "Cancel" at bounding box center [276, 171] width 30 height 9
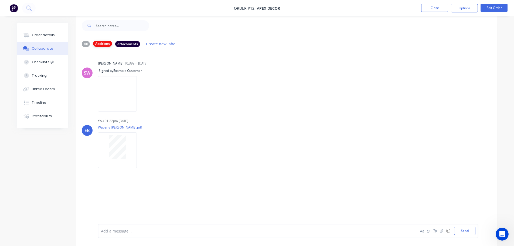
click at [104, 43] on div "Additions" at bounding box center [102, 44] width 19 height 6
click at [125, 43] on div "Attachments" at bounding box center [127, 44] width 25 height 6
click at [105, 43] on div "Additions" at bounding box center [102, 44] width 19 height 6
drag, startPoint x: 101, startPoint y: 42, endPoint x: 137, endPoint y: 45, distance: 35.4
click at [232, 48] on div "All Additions Attachments Create new label" at bounding box center [286, 43] width 421 height 15
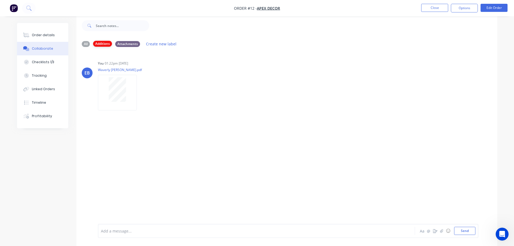
click at [96, 43] on div "Additions" at bounding box center [102, 44] width 19 height 6
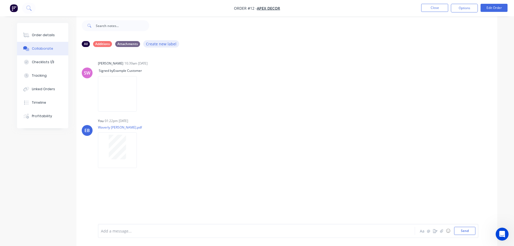
click at [150, 43] on button "Create new label" at bounding box center [161, 43] width 36 height 7
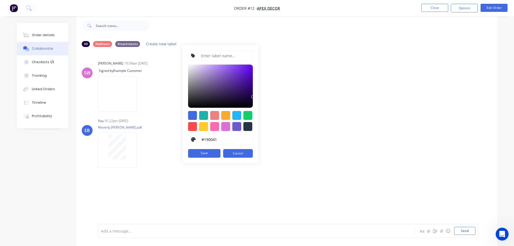
click at [190, 35] on div at bounding box center [323, 26] width 348 height 22
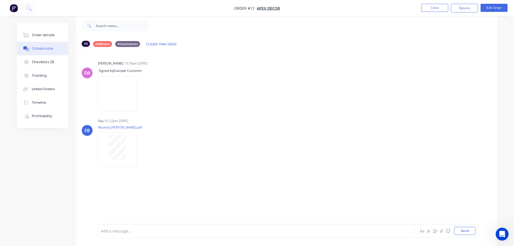
click at [86, 43] on div "All" at bounding box center [86, 44] width 8 height 6
click at [262, 8] on span "Apex Decor" at bounding box center [268, 8] width 23 height 5
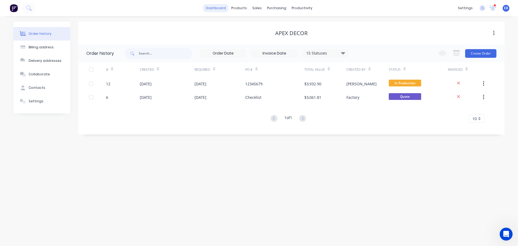
click at [210, 8] on link "dashboard" at bounding box center [215, 8] width 25 height 8
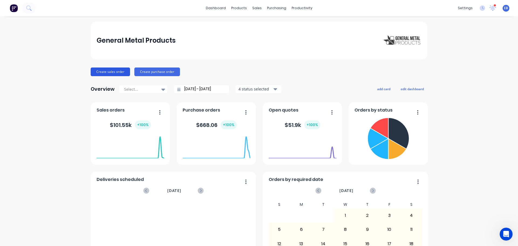
click at [111, 70] on button "Create sales order" at bounding box center [110, 71] width 39 height 9
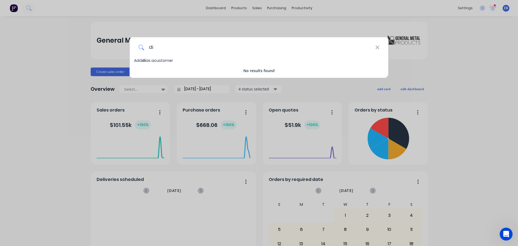
type input "d"
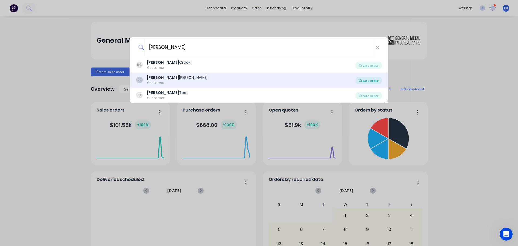
type input "[PERSON_NAME]"
click at [364, 82] on div "Create order" at bounding box center [369, 81] width 26 height 8
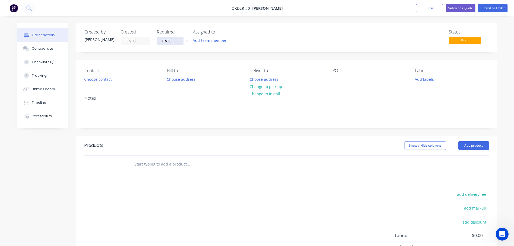
click at [177, 44] on input "[DATE]" at bounding box center [170, 41] width 26 height 8
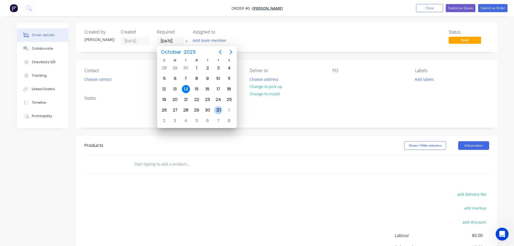
click at [217, 110] on div "31" at bounding box center [218, 110] width 8 height 8
type input "[DATE]"
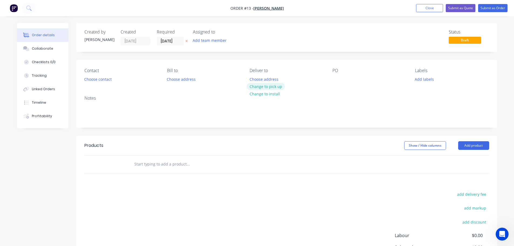
click at [279, 86] on button "Change to pick up" at bounding box center [266, 86] width 38 height 7
click at [431, 76] on button "Add labels" at bounding box center [424, 78] width 25 height 7
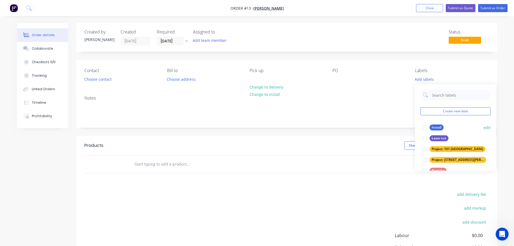
click at [424, 137] on div at bounding box center [424, 138] width 11 height 11
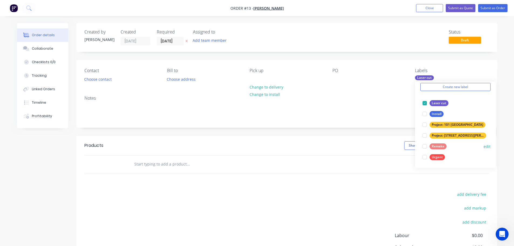
scroll to position [27, 0]
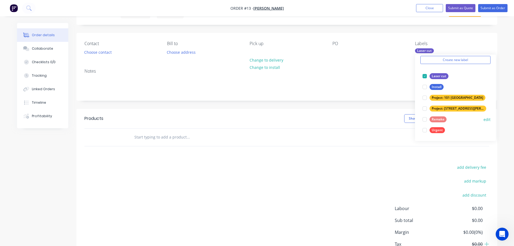
click at [425, 130] on div at bounding box center [424, 130] width 11 height 11
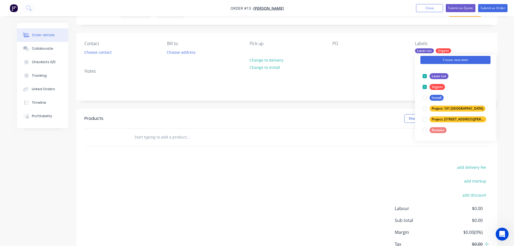
click at [446, 61] on button "Create new label" at bounding box center [455, 60] width 70 height 8
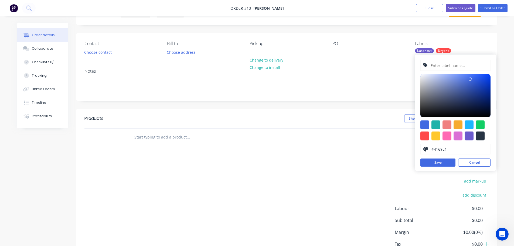
click at [448, 62] on input "text" at bounding box center [458, 65] width 57 height 10
type input "Galvanise"
click at [480, 127] on div at bounding box center [480, 124] width 9 height 9
type input "#13CE66"
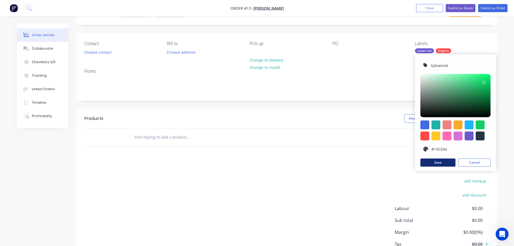
click at [439, 162] on button "Save" at bounding box center [437, 162] width 35 height 8
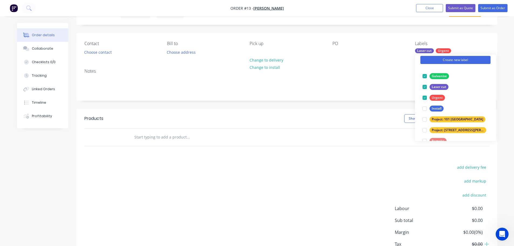
click at [448, 64] on button "Create new label" at bounding box center [455, 60] width 70 height 8
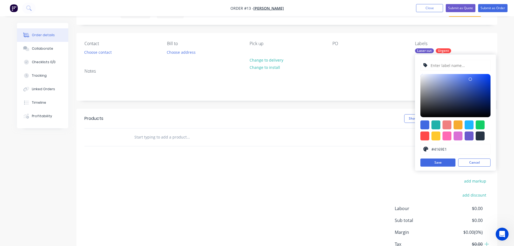
click at [446, 66] on input "text" at bounding box center [458, 65] width 57 height 10
type input "Powdercoat"
click at [423, 126] on div at bounding box center [424, 124] width 9 height 9
click at [439, 164] on button "Save" at bounding box center [437, 162] width 35 height 8
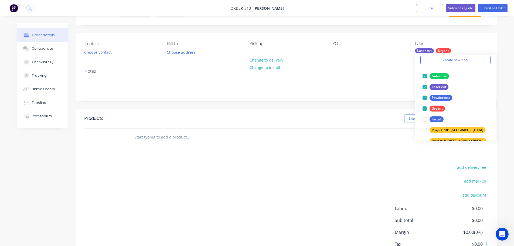
click at [391, 66] on div "Contact Choose contact [PERSON_NAME] to Choose address Pick up Change to delive…" at bounding box center [286, 66] width 421 height 67
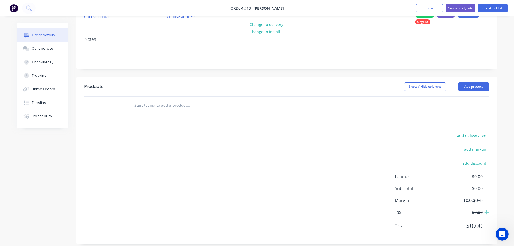
scroll to position [69, 0]
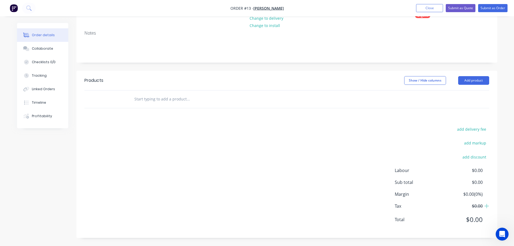
click at [182, 102] on input "text" at bounding box center [188, 99] width 108 height 11
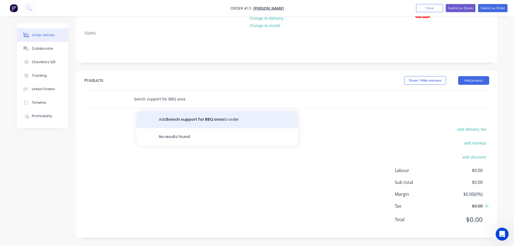
type input "bench support for BBQ area"
click at [165, 118] on button "Add bench support for BBQ area to order" at bounding box center [217, 119] width 162 height 17
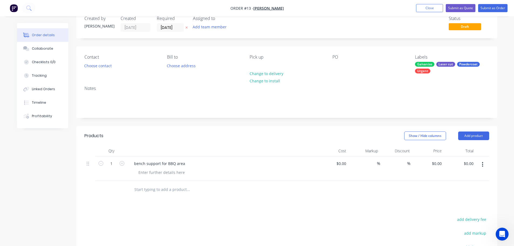
scroll to position [0, 0]
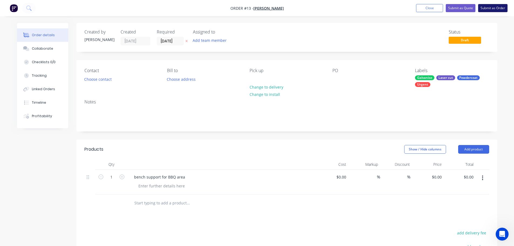
click at [489, 9] on button "Submit as Order" at bounding box center [492, 8] width 29 height 8
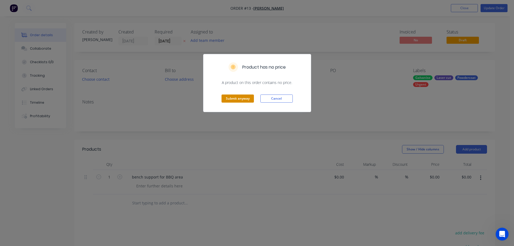
click at [247, 98] on button "Submit anyway" at bounding box center [237, 98] width 32 height 8
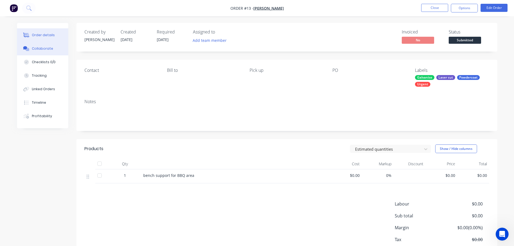
click at [41, 47] on div "Collaborate" at bounding box center [42, 48] width 21 height 5
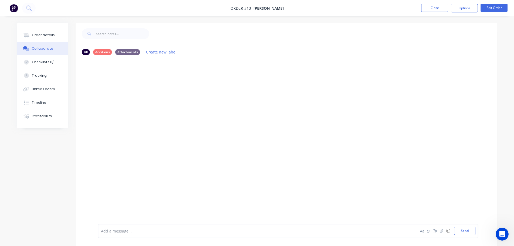
drag, startPoint x: 105, startPoint y: 52, endPoint x: 197, endPoint y: 44, distance: 91.9
click at [197, 44] on div at bounding box center [323, 34] width 348 height 22
click at [458, 10] on button "Options" at bounding box center [464, 8] width 27 height 9
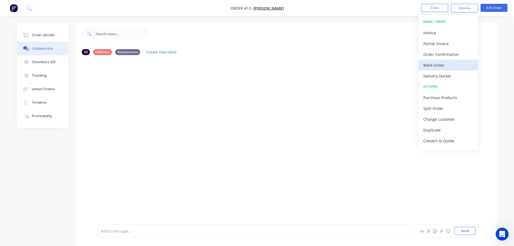
click at [439, 66] on div "Work Order" at bounding box center [448, 65] width 50 height 8
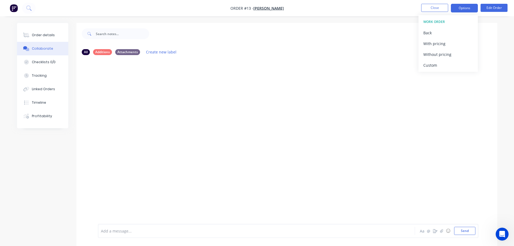
click at [463, 8] on button "Options" at bounding box center [464, 8] width 27 height 9
click at [431, 9] on button "Close" at bounding box center [434, 8] width 27 height 8
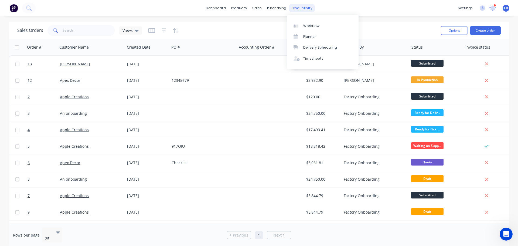
click at [298, 8] on div "productivity" at bounding box center [302, 8] width 26 height 8
click at [316, 27] on div "Workflow" at bounding box center [311, 25] width 16 height 5
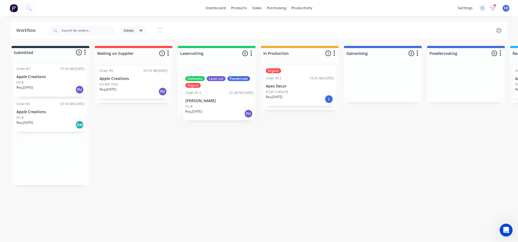
drag, startPoint x: 59, startPoint y: 155, endPoint x: 228, endPoint y: 93, distance: 180.4
click at [228, 93] on div "Submitted 3 Status colour #273444 hex #273444 Save Cancel Summaries Total order…" at bounding box center [406, 115] width 821 height 139
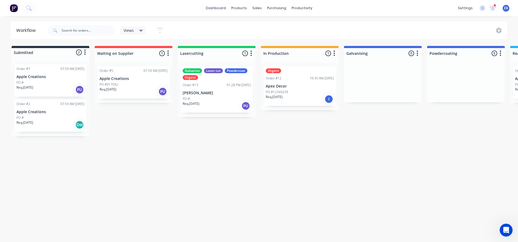
click at [331, 100] on div "I" at bounding box center [329, 99] width 9 height 9
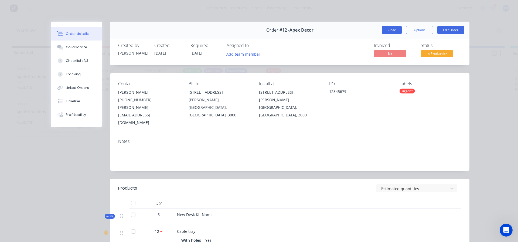
click at [393, 30] on button "Close" at bounding box center [392, 30] width 20 height 9
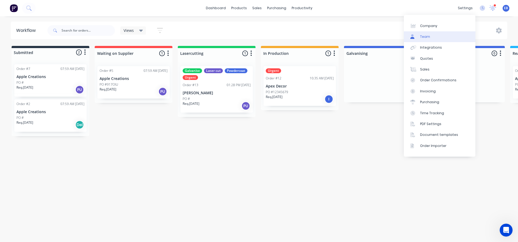
click at [426, 35] on div "Team" at bounding box center [425, 36] width 10 height 5
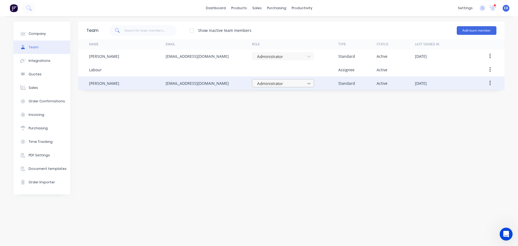
click at [310, 82] on icon at bounding box center [308, 83] width 5 height 5
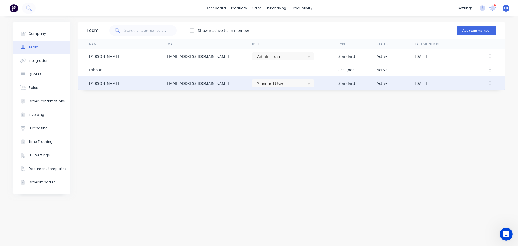
click at [487, 85] on button "button" at bounding box center [490, 83] width 13 height 10
click at [453, 99] on div "Edit" at bounding box center [471, 97] width 42 height 8
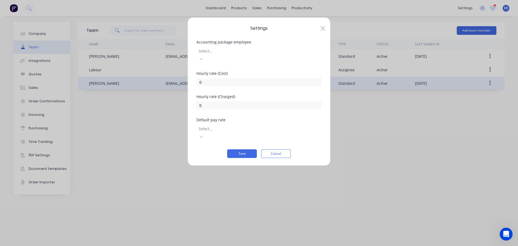
click at [277, 149] on button "Cancel" at bounding box center [276, 153] width 30 height 9
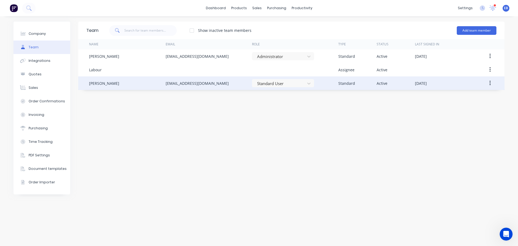
scroll to position [185, 0]
click at [33, 61] on div "Integrations" at bounding box center [40, 60] width 22 height 5
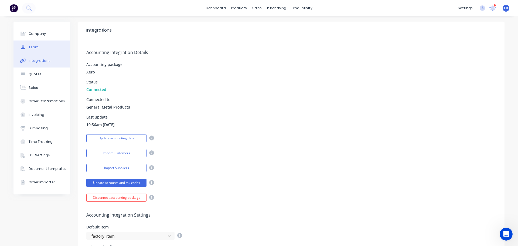
click at [33, 46] on div "Team" at bounding box center [34, 47] width 10 height 5
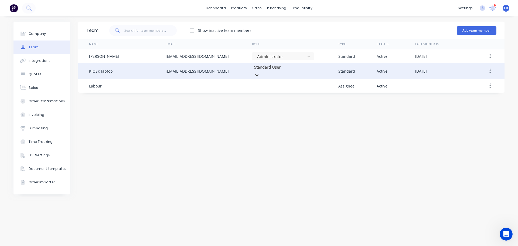
click at [260, 72] on icon at bounding box center [256, 74] width 5 height 5
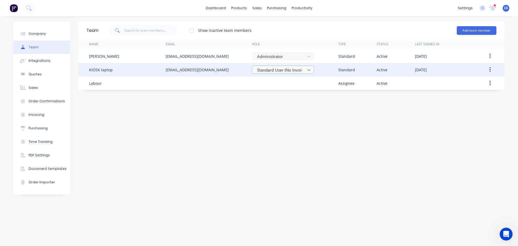
click at [306, 70] on icon at bounding box center [308, 69] width 5 height 5
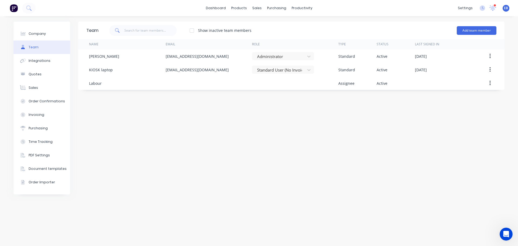
click at [372, 130] on div "Team Show inactive team members Add team member Name Email Role Type Status Las…" at bounding box center [291, 131] width 426 height 219
click at [310, 57] on div "Timesheets" at bounding box center [313, 58] width 20 height 5
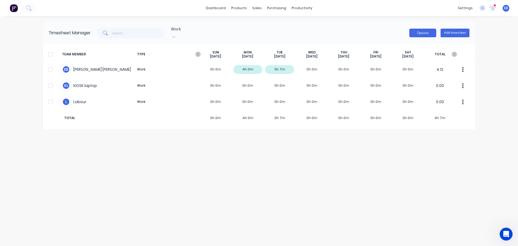
click at [428, 30] on button "Options" at bounding box center [422, 33] width 27 height 9
click at [487, 41] on div "dashboard products sales purchasing productivity dashboard products Product Cat…" at bounding box center [259, 123] width 518 height 246
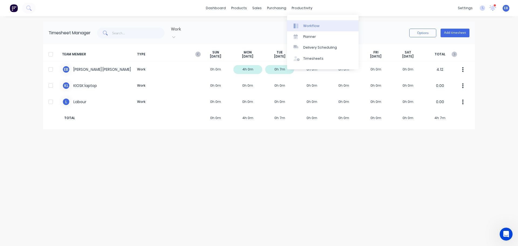
click at [303, 25] on div "Workflow" at bounding box center [311, 25] width 16 height 5
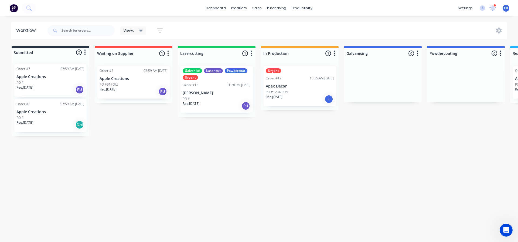
click at [252, 53] on icon "button" at bounding box center [251, 52] width 1 height 5
click at [221, 80] on button "Summaries" at bounding box center [227, 82] width 54 height 9
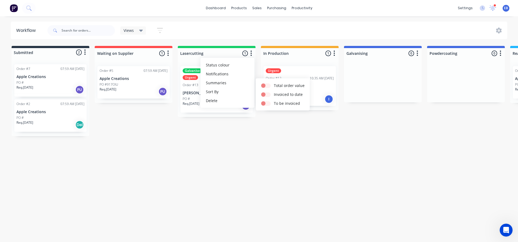
click at [255, 127] on div "Submitted 2 Status colour #273444 hex #273444 Save Cancel Summaries Total order…" at bounding box center [406, 91] width 821 height 90
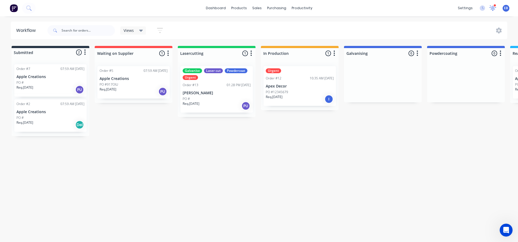
click at [492, 7] on icon at bounding box center [492, 7] width 5 height 5
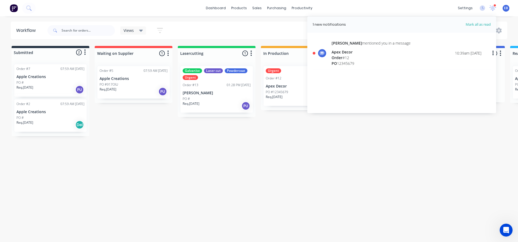
click at [483, 24] on span "Mark all as read" at bounding box center [468, 24] width 45 height 5
click at [492, 54] on button "button" at bounding box center [493, 53] width 13 height 10
click at [461, 66] on div "Mark as read" at bounding box center [465, 67] width 42 height 8
click at [393, 57] on div "[PERSON_NAME] mentioned you in a message Apex Decor Order # 12 PO 12345679 10:3…" at bounding box center [407, 53] width 150 height 26
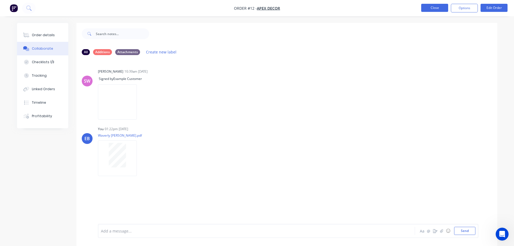
click at [438, 8] on button "Close" at bounding box center [434, 8] width 27 height 8
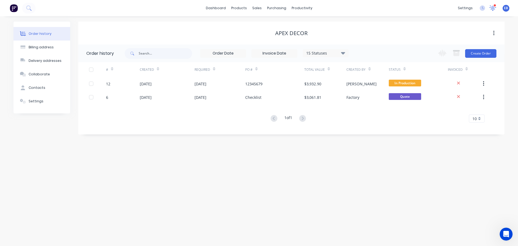
click at [492, 9] on icon at bounding box center [492, 7] width 5 height 5
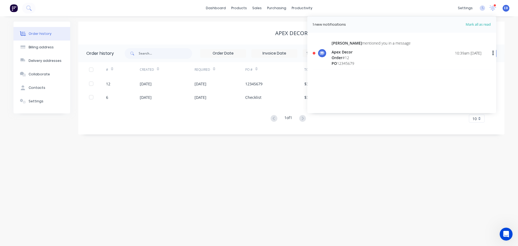
click at [479, 24] on span "Mark all as read" at bounding box center [468, 24] width 45 height 5
click at [440, 28] on header "1 new notifications [PERSON_NAME] all as read" at bounding box center [401, 24] width 189 height 16
click at [471, 27] on span "Mark all as read" at bounding box center [468, 24] width 45 height 5
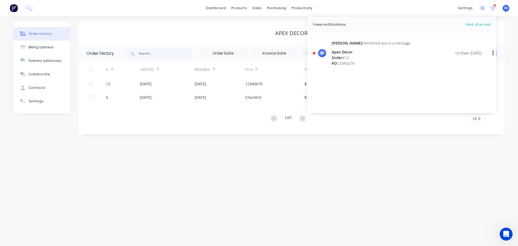
click at [471, 25] on span "Mark all as read" at bounding box center [468, 24] width 45 height 5
drag, startPoint x: 367, startPoint y: 25, endPoint x: 369, endPoint y: 28, distance: 4.3
click at [366, 25] on div "1 new notifications" at bounding box center [380, 24] width 134 height 5
click at [490, 52] on button "button" at bounding box center [493, 53] width 13 height 10
click at [471, 62] on button "Mark as read" at bounding box center [464, 67] width 51 height 11
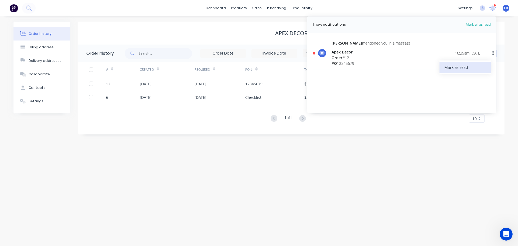
click at [463, 69] on div "Mark as read" at bounding box center [465, 67] width 42 height 8
click at [456, 170] on div "Order history Billing address Delivery addresses Collaborate Contacts Settings …" at bounding box center [259, 131] width 518 height 230
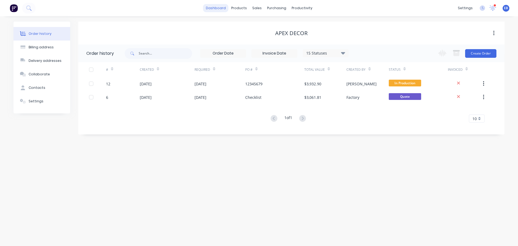
click at [220, 9] on link "dashboard" at bounding box center [215, 8] width 25 height 8
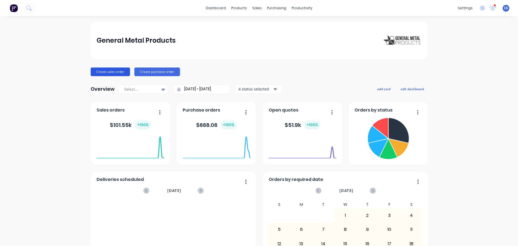
click at [104, 73] on button "Create sales order" at bounding box center [110, 71] width 39 height 9
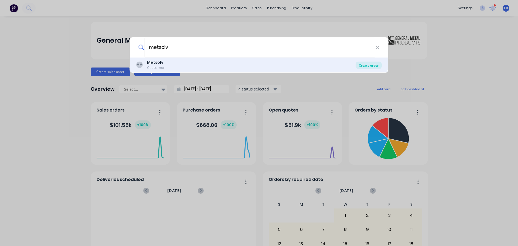
type input "metsolv"
click at [377, 66] on div "Create order" at bounding box center [369, 66] width 26 height 8
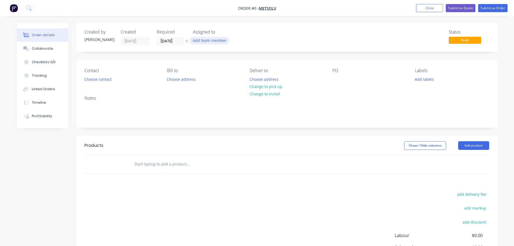
click at [218, 42] on button "Add team member" at bounding box center [210, 40] width 40 height 7
click at [201, 79] on div at bounding box center [201, 81] width 11 height 11
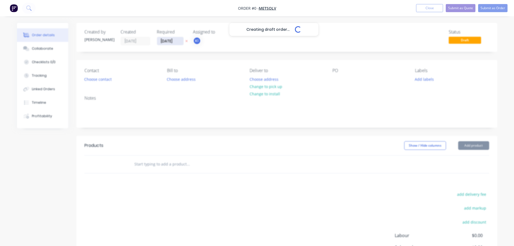
click at [177, 40] on div "Creating draft order... Loading... Order details Collaborate Checklists 0/0 Tra…" at bounding box center [257, 167] width 491 height 288
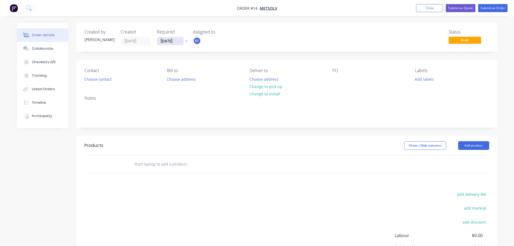
click at [175, 40] on input "[DATE]" at bounding box center [170, 41] width 26 height 8
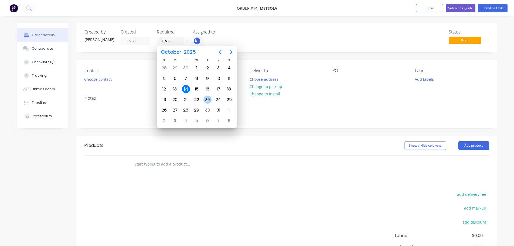
click at [206, 101] on div "23" at bounding box center [207, 99] width 8 height 8
type input "23/10/25"
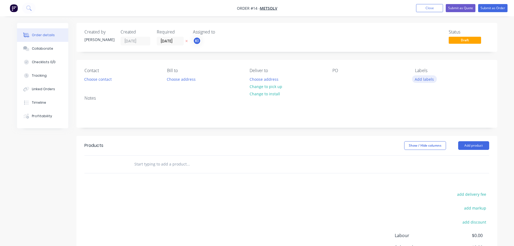
click at [430, 80] on button "Add labels" at bounding box center [424, 78] width 25 height 7
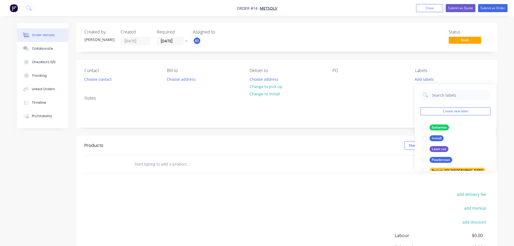
click at [368, 78] on div "PO" at bounding box center [369, 75] width 74 height 15
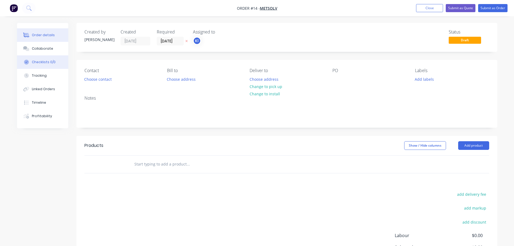
click at [44, 62] on div "Checklists 0/0" at bounding box center [44, 62] width 24 height 5
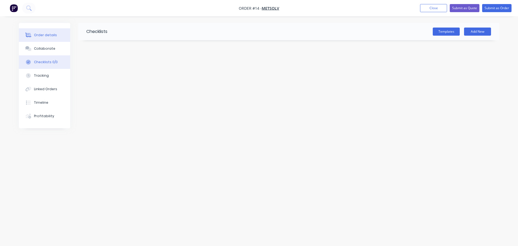
click at [42, 35] on div "Order details" at bounding box center [45, 35] width 23 height 5
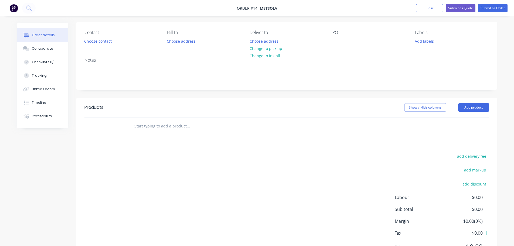
scroll to position [11, 0]
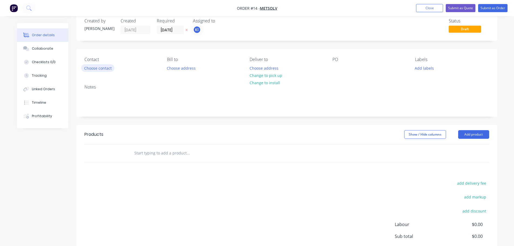
click at [107, 67] on button "Choose contact" at bounding box center [97, 67] width 33 height 7
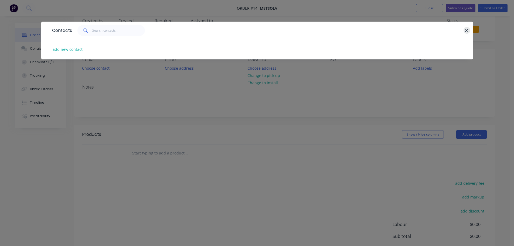
click at [467, 28] on icon "button" at bounding box center [467, 30] width 4 height 5
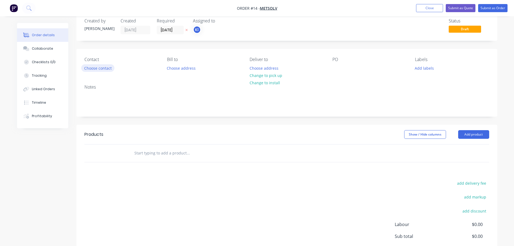
click at [100, 69] on button "Choose contact" at bounding box center [97, 67] width 33 height 7
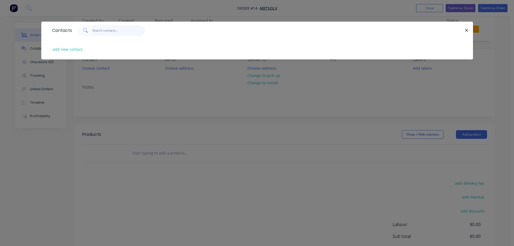
click at [105, 29] on input "text" at bounding box center [118, 30] width 53 height 11
type input "metsolv"
click at [465, 31] on icon "button" at bounding box center [467, 30] width 4 height 5
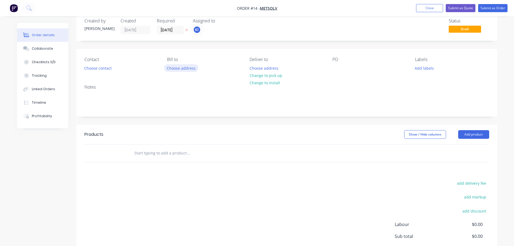
click at [186, 68] on button "Choose address" at bounding box center [181, 67] width 35 height 7
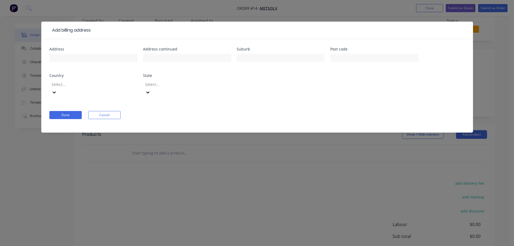
click at [107, 111] on button "Cancel" at bounding box center [104, 115] width 32 height 8
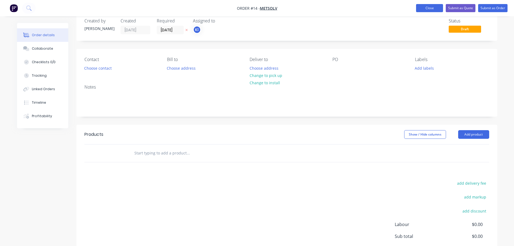
click at [432, 4] on button "Close" at bounding box center [429, 8] width 27 height 8
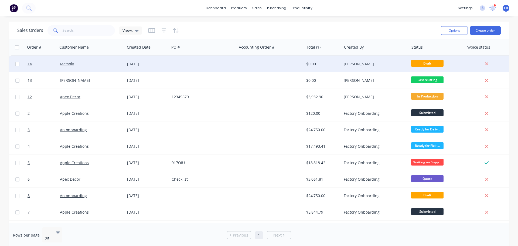
click at [17, 64] on input "checkbox" at bounding box center [17, 64] width 4 height 4
checkbox input "true"
click at [486, 63] on icon at bounding box center [487, 64] width 4 height 5
click at [17, 64] on input "checkbox" at bounding box center [17, 64] width 4 height 4
checkbox input "true"
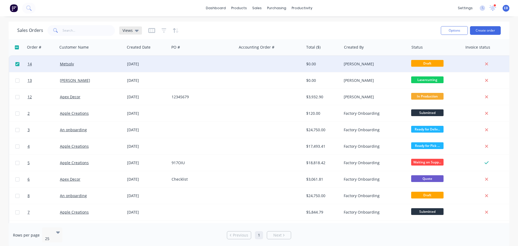
click at [135, 30] on icon at bounding box center [137, 31] width 4 height 6
click at [197, 26] on div "Sales Orders Views" at bounding box center [226, 30] width 419 height 13
click at [461, 31] on button "Options" at bounding box center [454, 30] width 27 height 9
click at [425, 54] on div "Archive" at bounding box center [438, 55] width 50 height 8
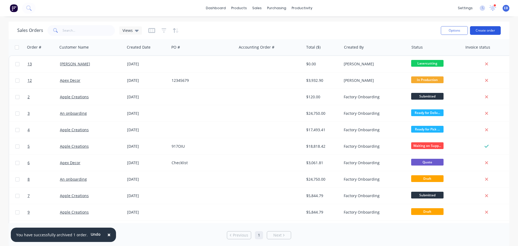
click at [487, 30] on button "Create order" at bounding box center [485, 30] width 31 height 9
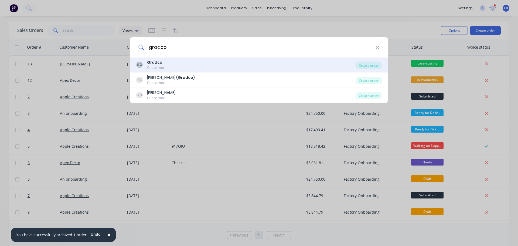
type input "gradco"
click at [160, 63] on b "Gradco" at bounding box center [154, 62] width 15 height 5
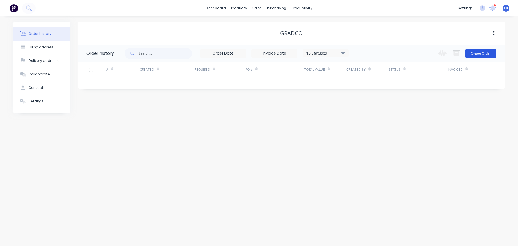
click at [480, 53] on button "Create Order" at bounding box center [480, 53] width 31 height 9
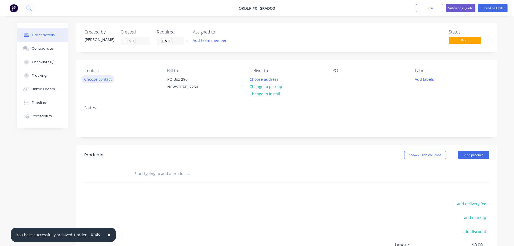
click at [105, 80] on button "Choose contact" at bounding box center [97, 78] width 33 height 7
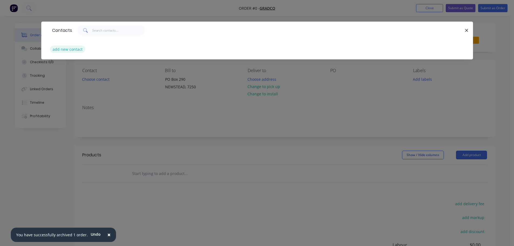
click at [78, 48] on button "add new contact" at bounding box center [68, 49] width 36 height 7
select select "AU"
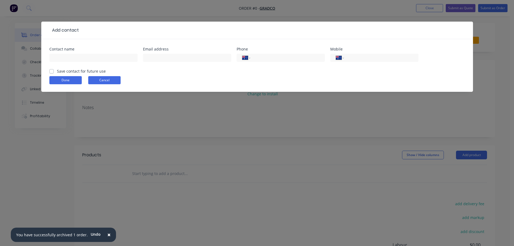
click at [114, 79] on button "Cancel" at bounding box center [104, 80] width 32 height 8
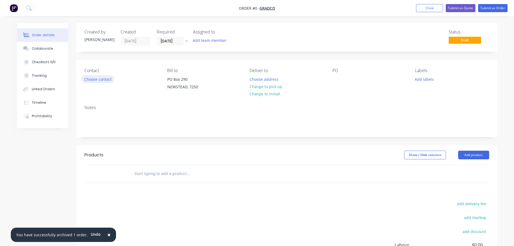
click at [99, 77] on button "Choose contact" at bounding box center [97, 78] width 33 height 7
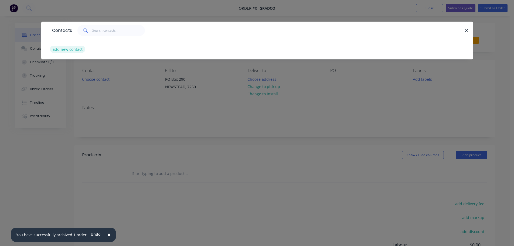
click at [71, 48] on button "add new contact" at bounding box center [68, 49] width 36 height 7
select select "AU"
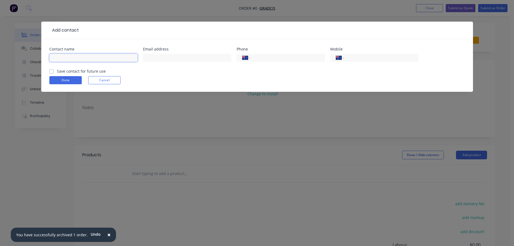
click at [73, 57] on input "text" at bounding box center [93, 58] width 88 height 8
type input "Nick"
click at [60, 81] on button "Done" at bounding box center [65, 80] width 32 height 8
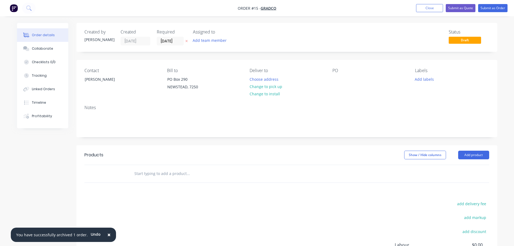
click at [15, 8] on img "button" at bounding box center [14, 8] width 8 height 8
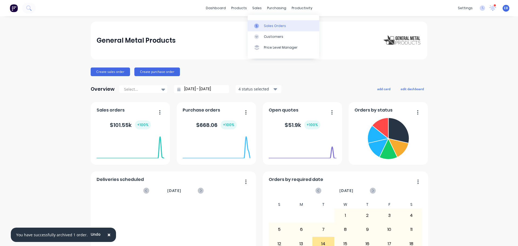
click at [267, 25] on div "Sales Orders" at bounding box center [275, 25] width 22 height 5
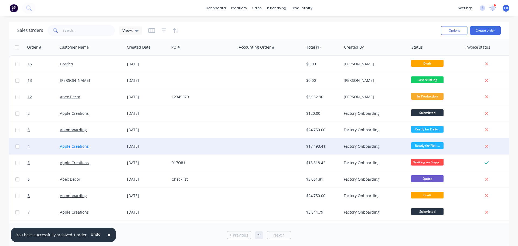
click at [83, 145] on link "Apple Creations" at bounding box center [74, 146] width 29 height 5
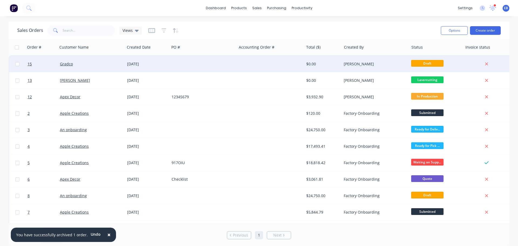
click at [74, 64] on div "Gradco" at bounding box center [90, 63] width 60 height 5
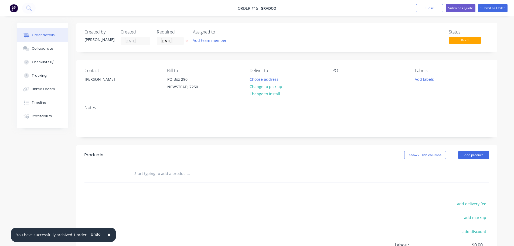
click at [336, 72] on div "PO" at bounding box center [369, 70] width 74 height 5
click at [335, 78] on div at bounding box center [336, 79] width 9 height 8
click at [382, 91] on div "PO 250" at bounding box center [369, 80] width 74 height 25
drag, startPoint x: 343, startPoint y: 80, endPoint x: 363, endPoint y: 87, distance: 21.4
click at [343, 80] on div "250" at bounding box center [339, 79] width 15 height 8
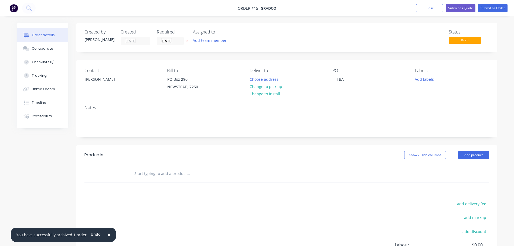
click at [380, 97] on div "Contact Nick Bill to PO Box 290 NEWSTEAD, 7250 Deliver to Choose address Change…" at bounding box center [286, 80] width 421 height 41
click at [186, 172] on input "text" at bounding box center [188, 173] width 108 height 11
type input "p"
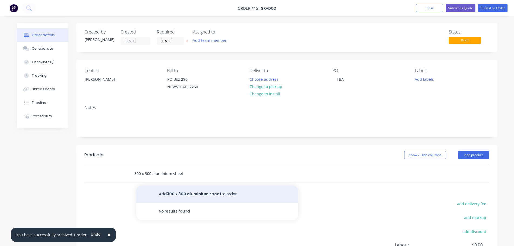
type input "300 x 300 aluminium sheet"
click at [228, 193] on button "Add 300 x 300 aluminium sheet to order" at bounding box center [217, 193] width 162 height 17
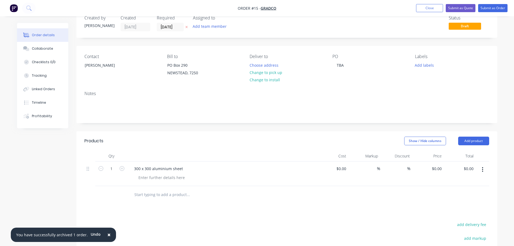
scroll to position [27, 0]
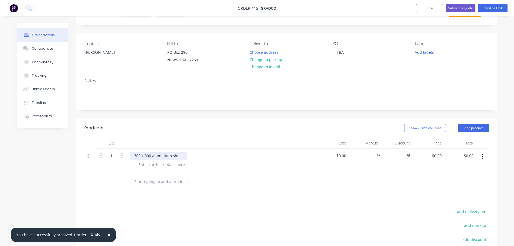
click at [149, 154] on div "300 x 300 aluminium sheet" at bounding box center [158, 156] width 57 height 8
click at [152, 155] on div "300 x 300 aluminium sheet" at bounding box center [158, 156] width 57 height 8
click at [233, 152] on div "300 x 300 x 2.9mm aluminium sheet" at bounding box center [222, 156] width 185 height 8
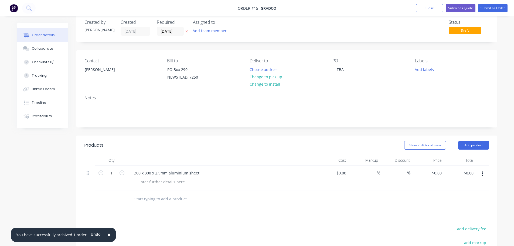
scroll to position [1, 0]
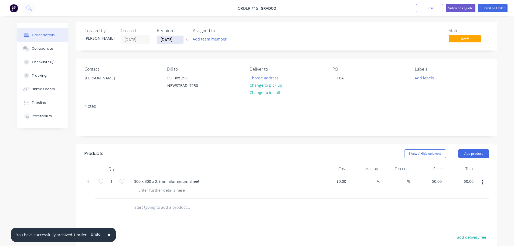
click at [168, 40] on input "[DATE]" at bounding box center [170, 40] width 26 height 8
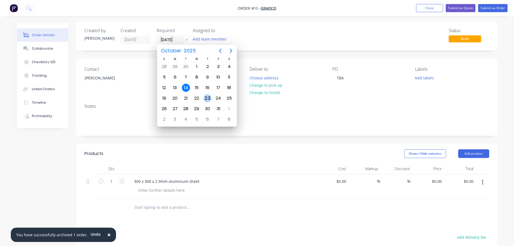
click at [209, 95] on div "23" at bounding box center [207, 98] width 8 height 8
type input "23/10/25"
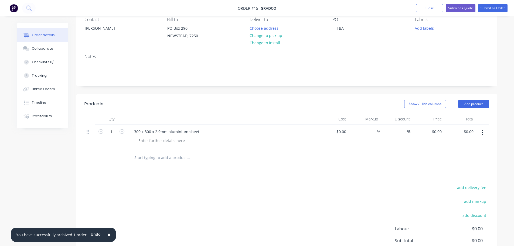
scroll to position [82, 0]
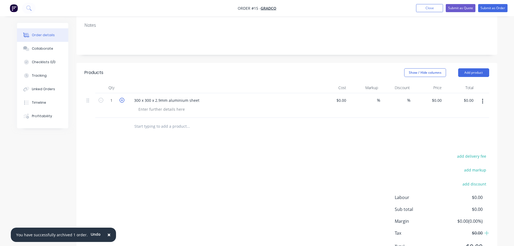
click at [120, 101] on icon "button" at bounding box center [122, 100] width 5 height 5
type input "2"
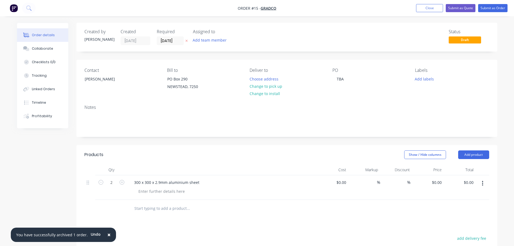
scroll to position [0, 0]
click at [492, 8] on button "Submit as Order" at bounding box center [492, 8] width 29 height 8
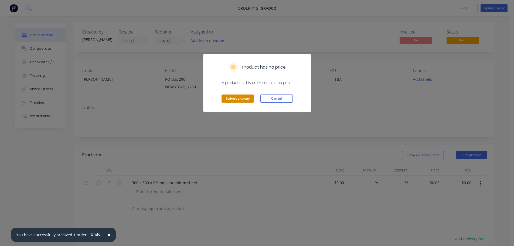
click at [242, 99] on button "Submit anyway" at bounding box center [237, 98] width 32 height 8
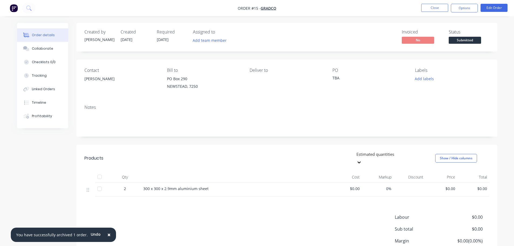
click at [15, 9] on img "button" at bounding box center [14, 8] width 8 height 8
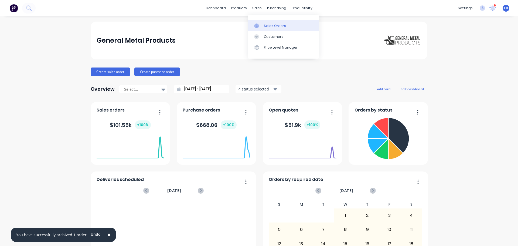
click at [267, 26] on div "Sales Orders" at bounding box center [275, 25] width 22 height 5
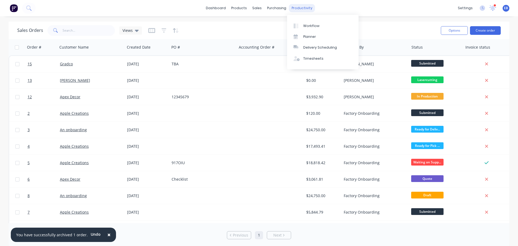
click at [299, 5] on div "productivity" at bounding box center [302, 8] width 26 height 8
click at [308, 22] on link "Workflow" at bounding box center [322, 25] width 71 height 11
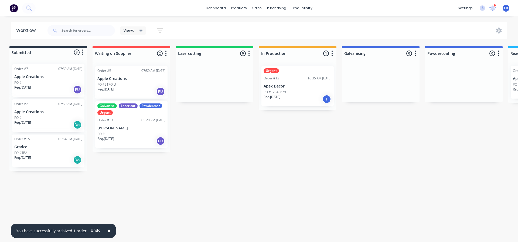
scroll to position [0, 1]
click at [167, 52] on icon "button" at bounding box center [166, 52] width 1 height 5
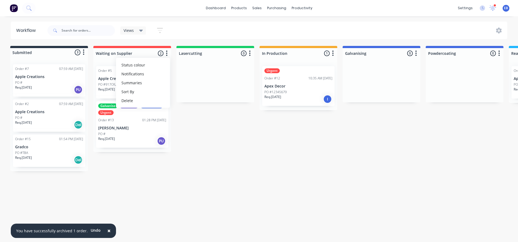
click at [196, 122] on div "Submitted 3 Status colour #273444 hex #273444 Save Cancel Summaries Total order…" at bounding box center [405, 108] width 821 height 125
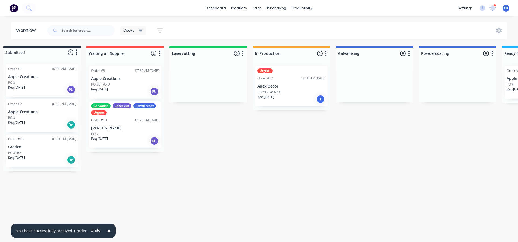
scroll to position [0, 0]
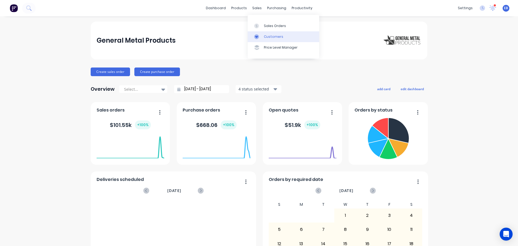
click at [270, 36] on div "Customers" at bounding box center [273, 36] width 19 height 5
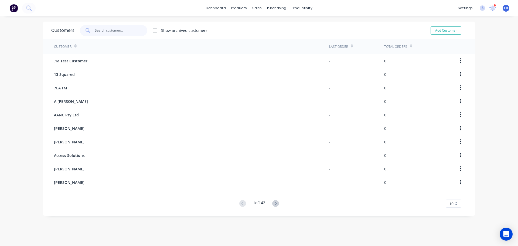
click at [117, 30] on input "text" at bounding box center [121, 30] width 53 height 11
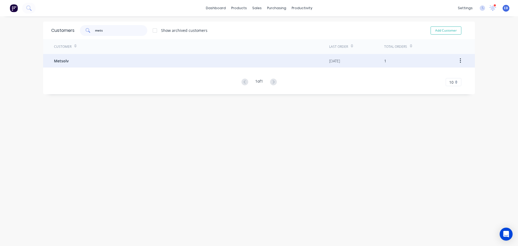
type input "mets"
click at [64, 60] on span "Metsolv" at bounding box center [61, 61] width 15 height 6
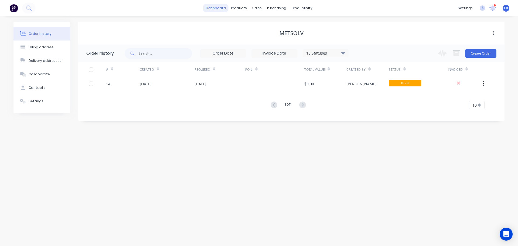
click at [225, 8] on link "dashboard" at bounding box center [215, 8] width 25 height 8
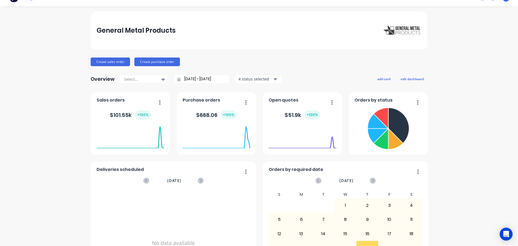
scroll to position [9, 0]
